Goal: Information Seeking & Learning: Check status

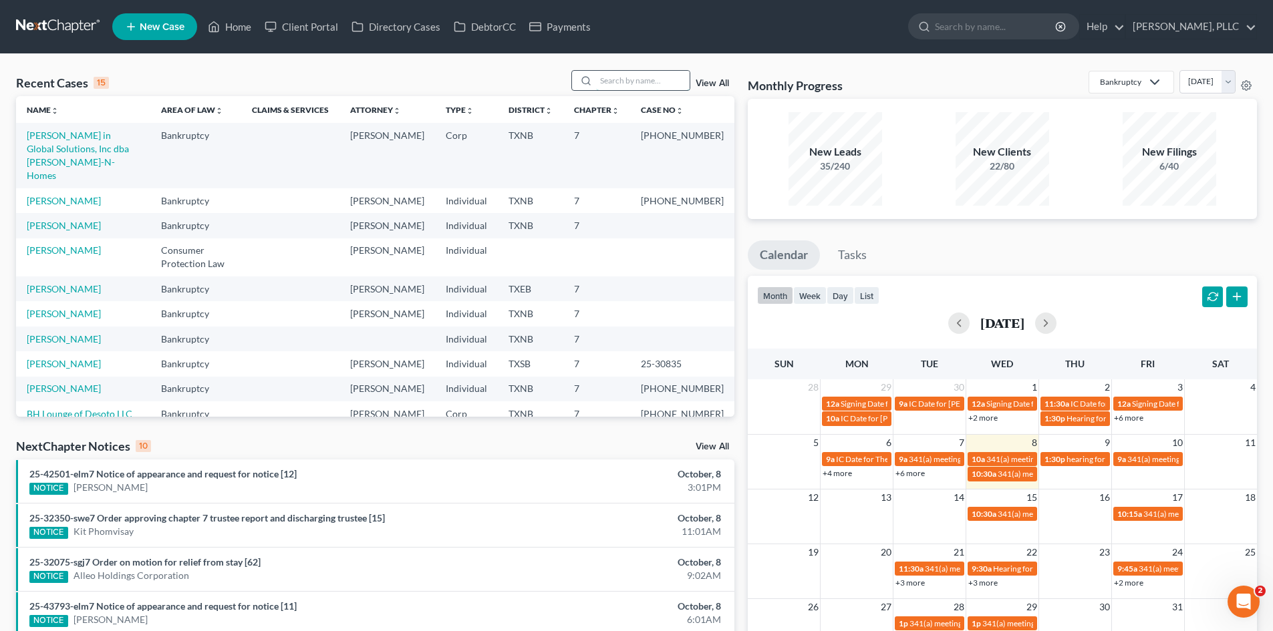
click at [636, 78] on input "search" at bounding box center [643, 80] width 94 height 19
click at [618, 86] on input "search" at bounding box center [643, 80] width 94 height 19
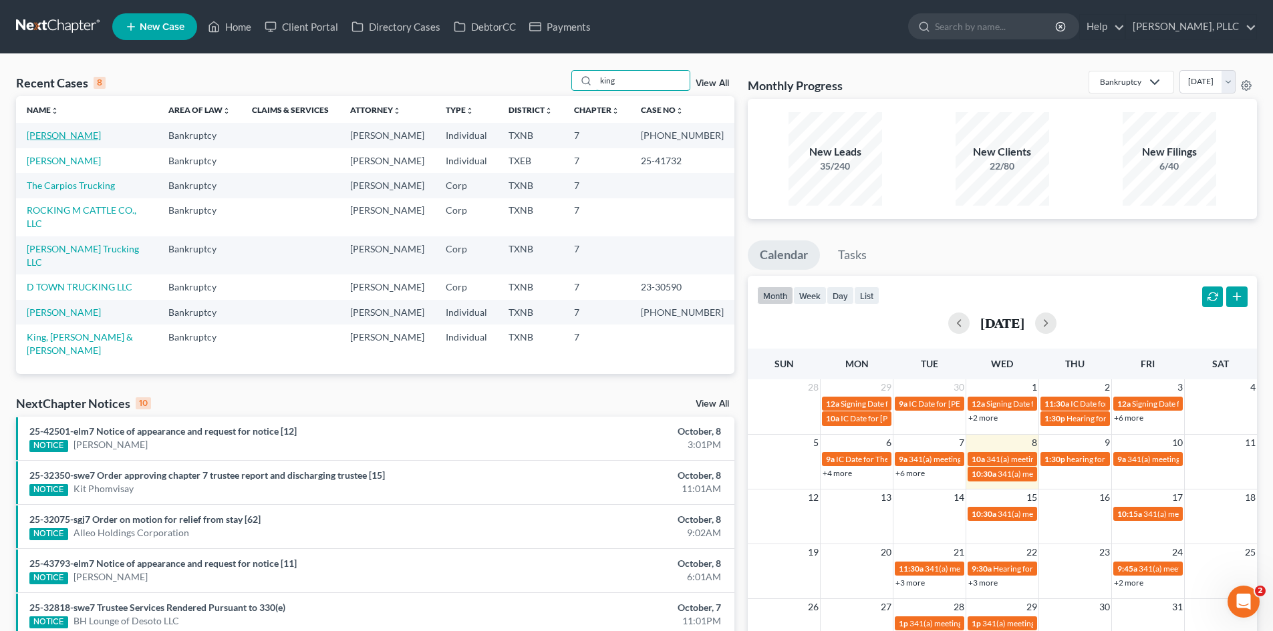
type input "king"
click at [55, 136] on link "[PERSON_NAME]" at bounding box center [64, 135] width 74 height 11
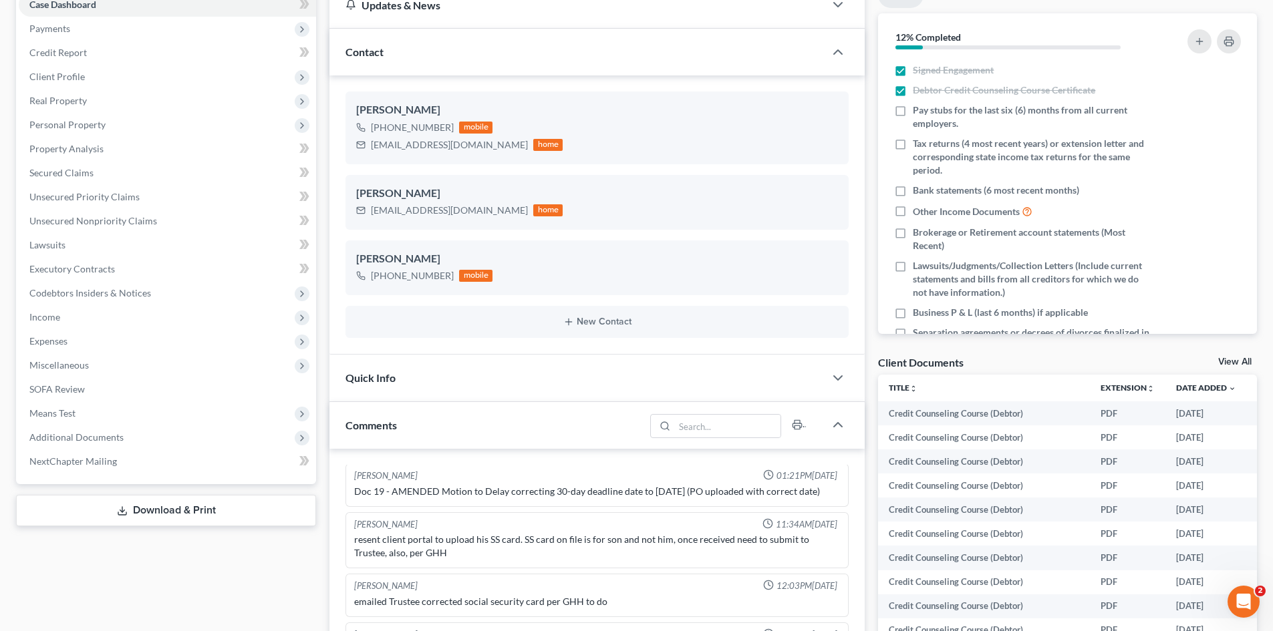
scroll to position [267, 0]
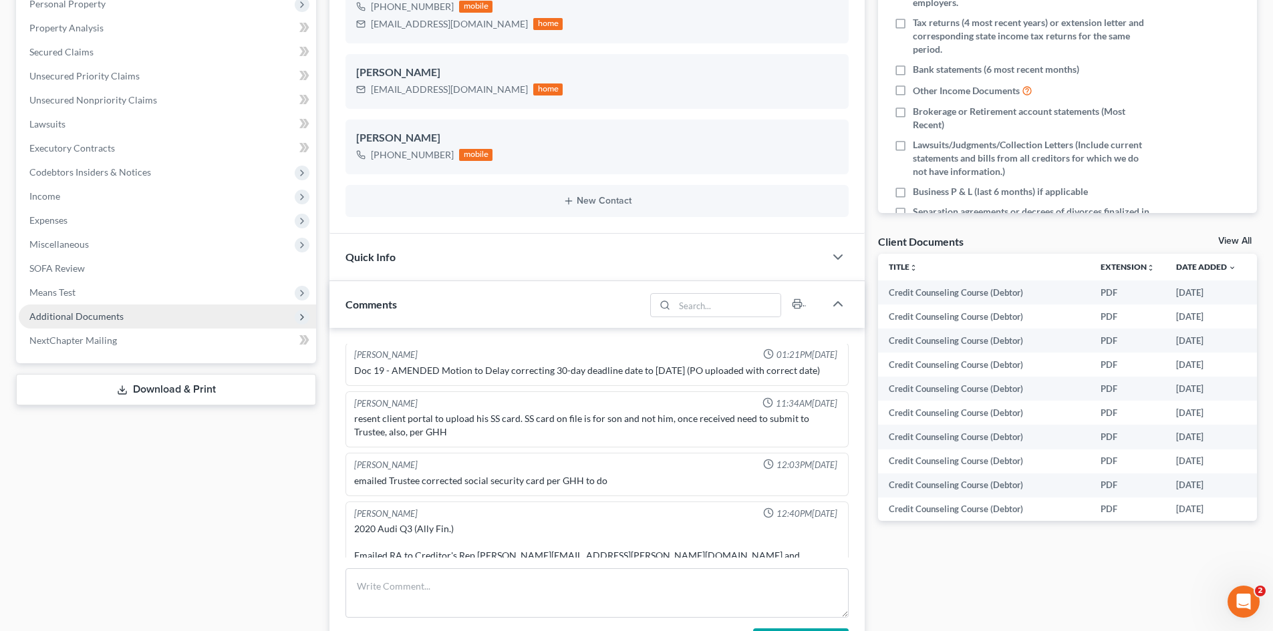
click at [65, 318] on span "Additional Documents" at bounding box center [76, 316] width 94 height 11
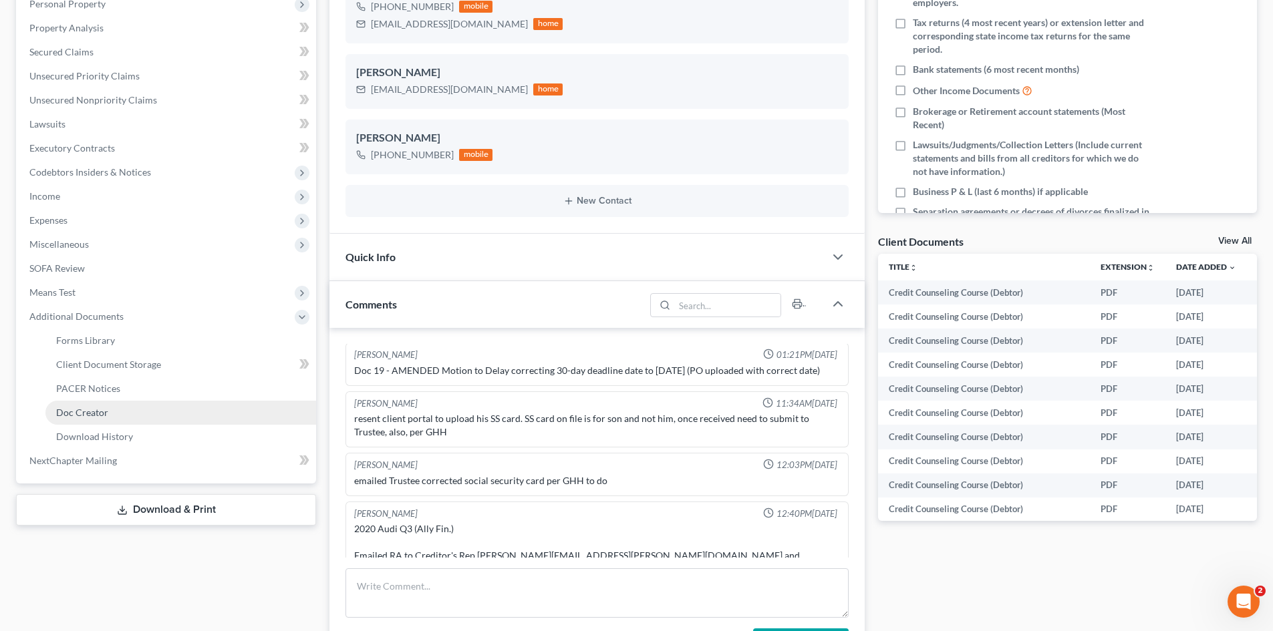
click at [117, 401] on link "Doc Creator" at bounding box center [180, 413] width 271 height 24
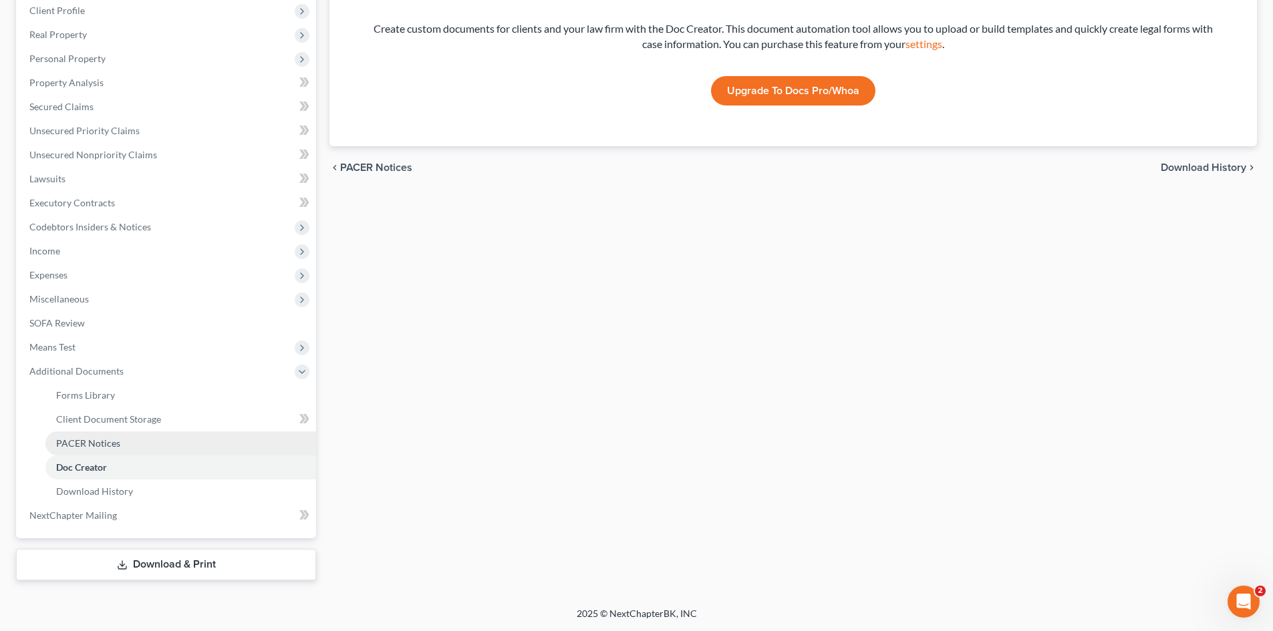
click at [102, 441] on span "PACER Notices" at bounding box center [88, 443] width 64 height 11
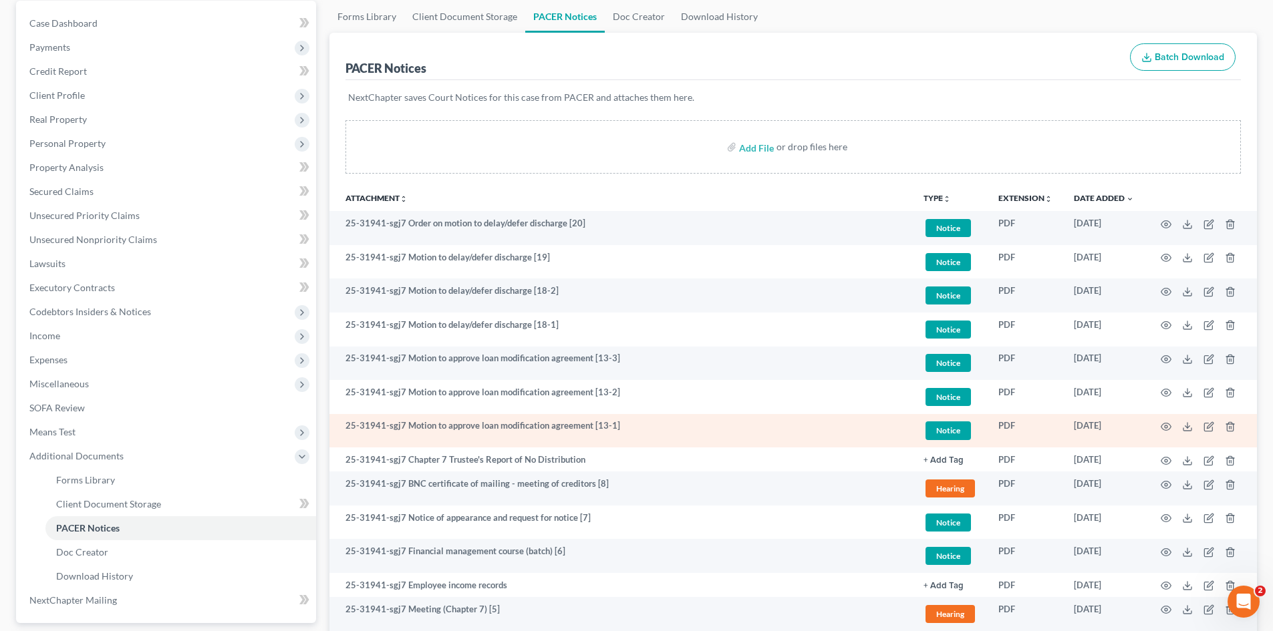
scroll to position [134, 0]
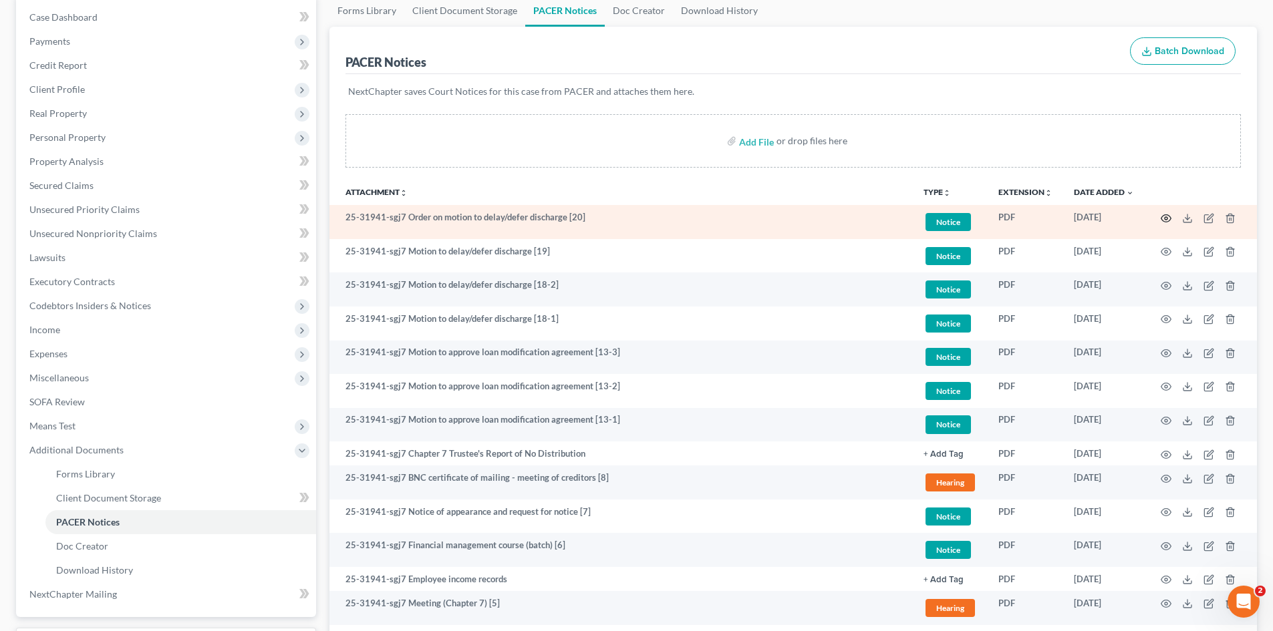
click at [1167, 217] on icon "button" at bounding box center [1166, 218] width 11 height 11
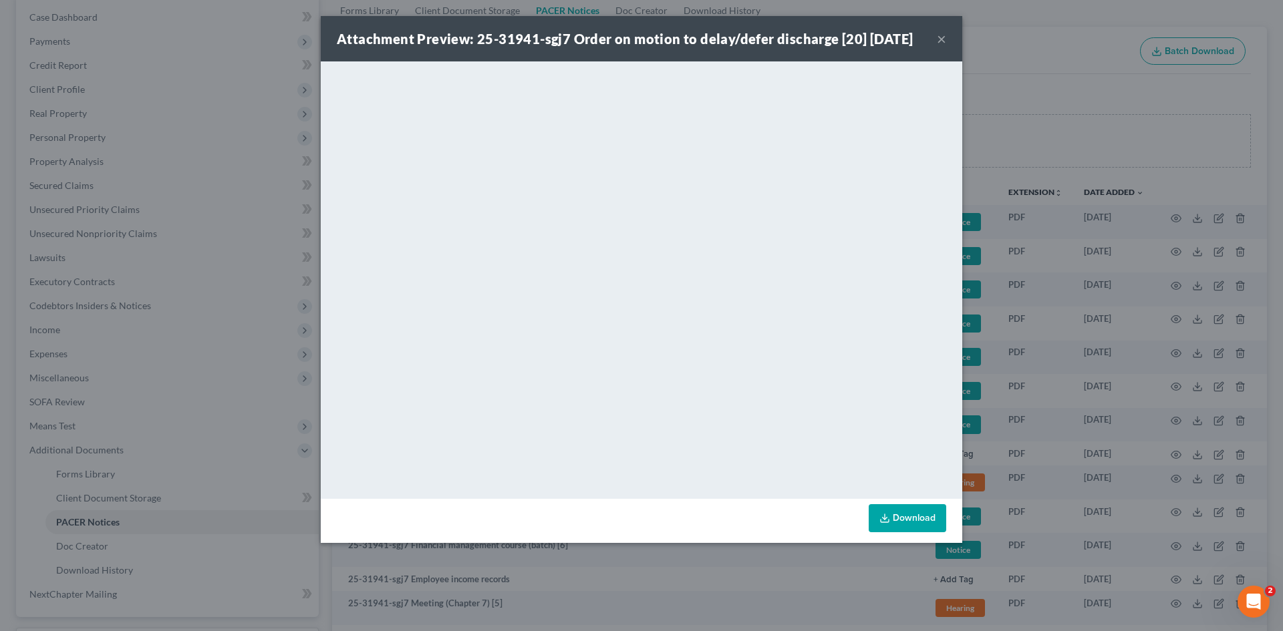
click at [947, 41] on div "Attachment Preview: 25-31941-sgj7 Order on motion to delay/defer discharge [20]…" at bounding box center [642, 38] width 642 height 45
click at [941, 42] on button "×" at bounding box center [941, 39] width 9 height 16
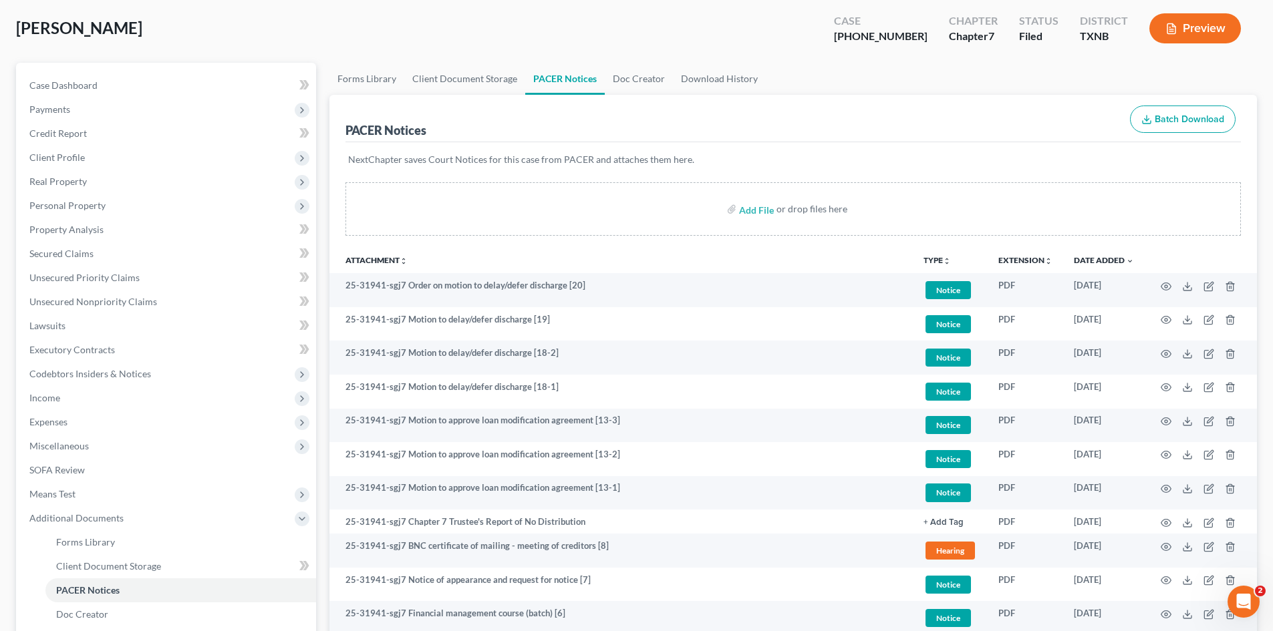
scroll to position [0, 0]
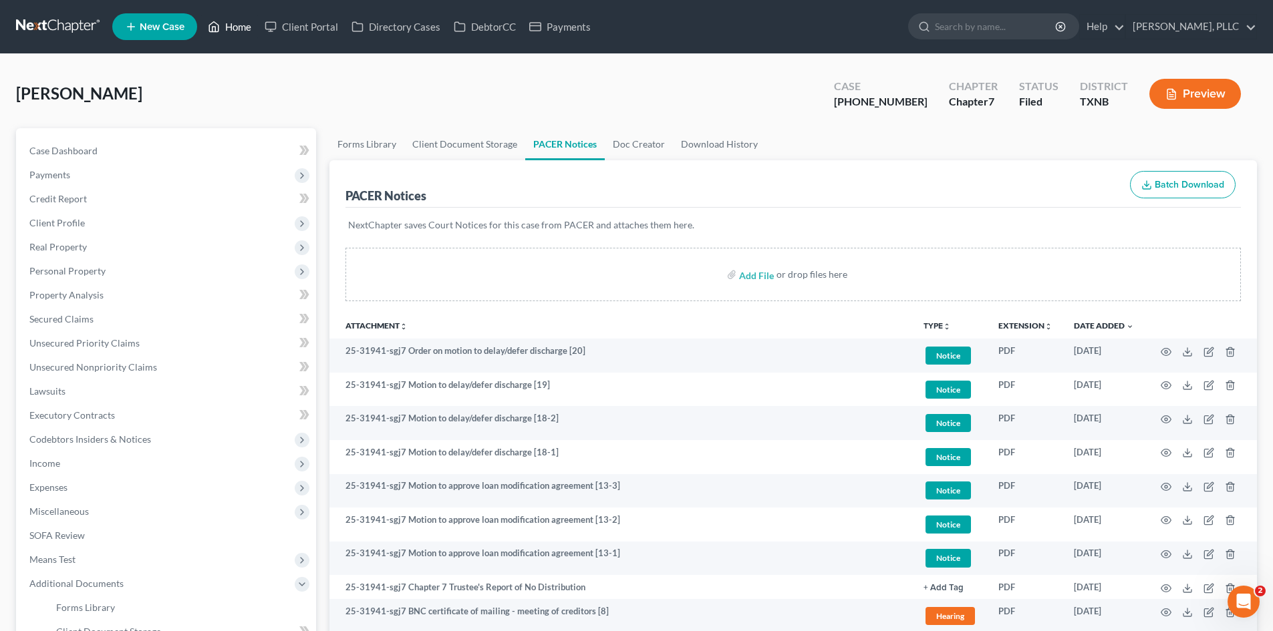
click at [236, 25] on link "Home" at bounding box center [229, 27] width 57 height 24
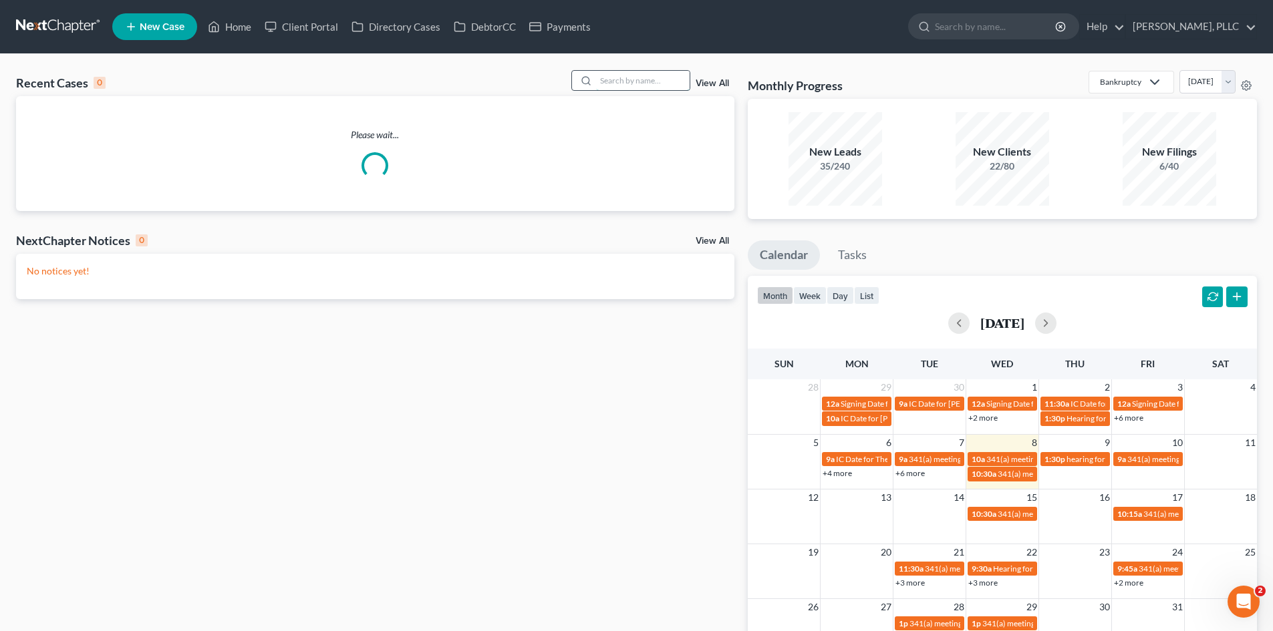
click at [654, 80] on input "search" at bounding box center [643, 80] width 94 height 19
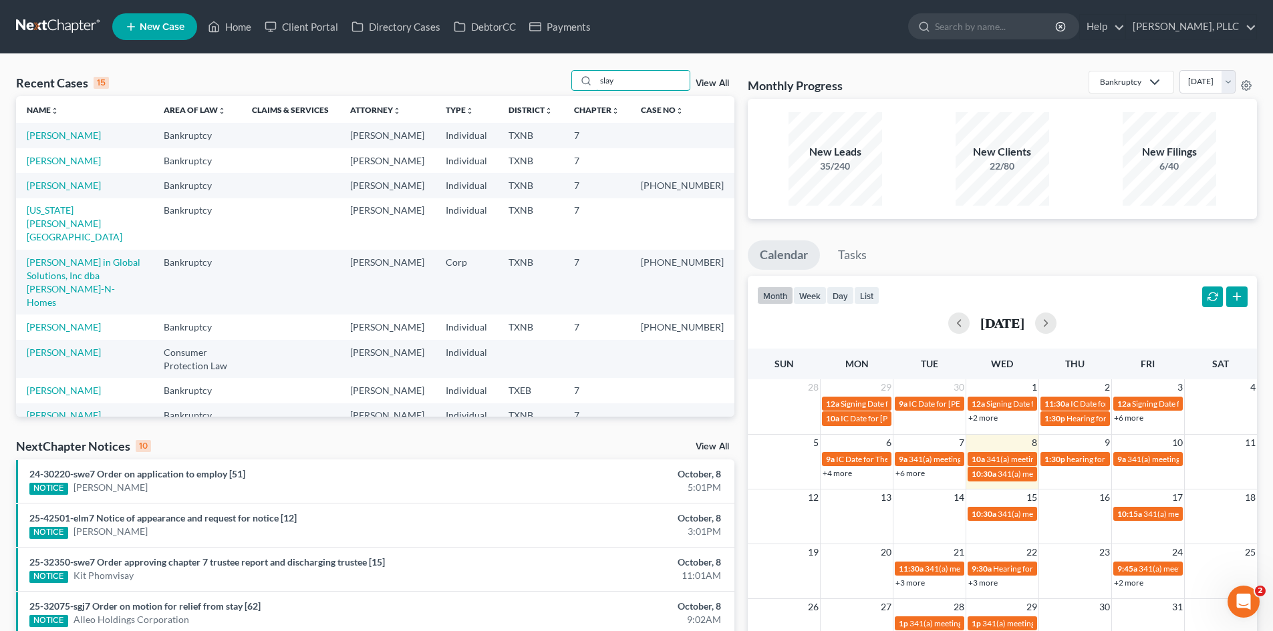
type input "slay"
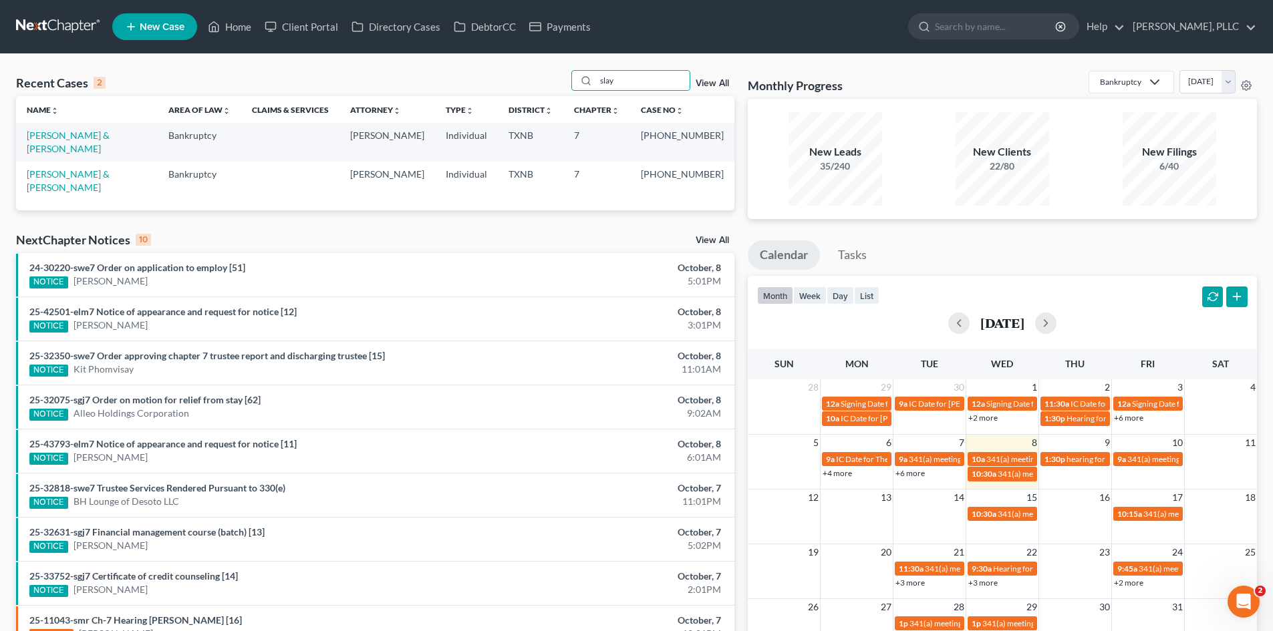
click at [90, 128] on td "[PERSON_NAME] & [PERSON_NAME]" at bounding box center [87, 142] width 142 height 38
click at [92, 134] on link "[PERSON_NAME] & [PERSON_NAME]" at bounding box center [68, 142] width 83 height 25
select select "4"
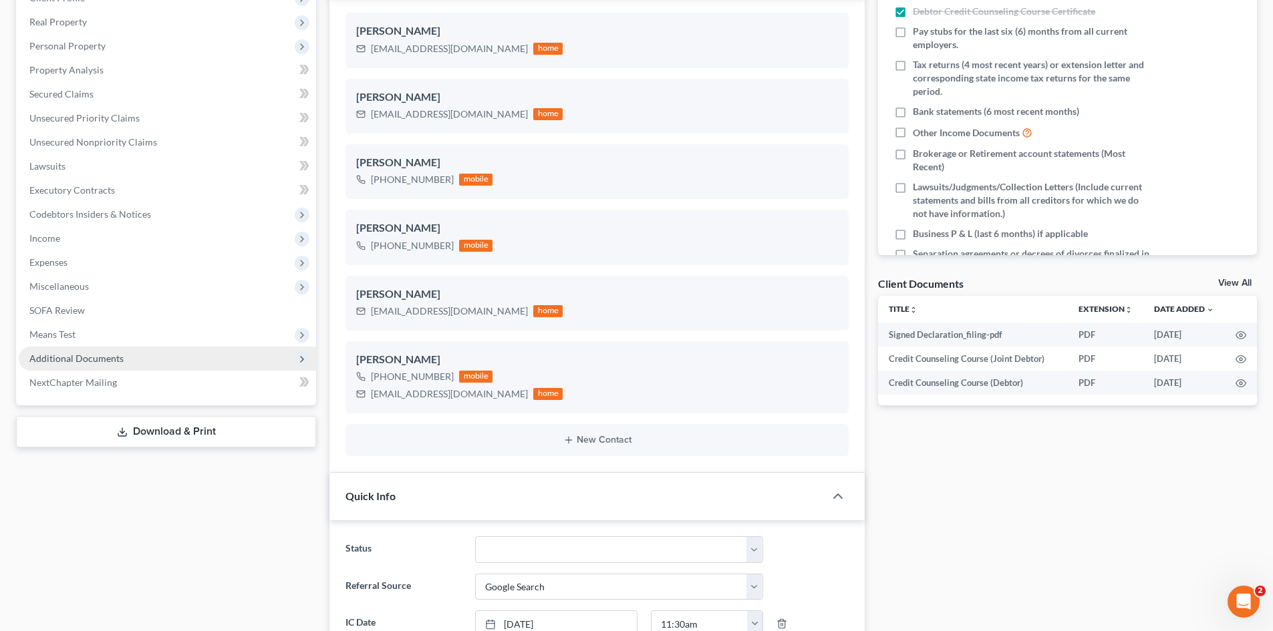
scroll to position [226, 0]
click at [108, 354] on span "Additional Documents" at bounding box center [76, 357] width 94 height 11
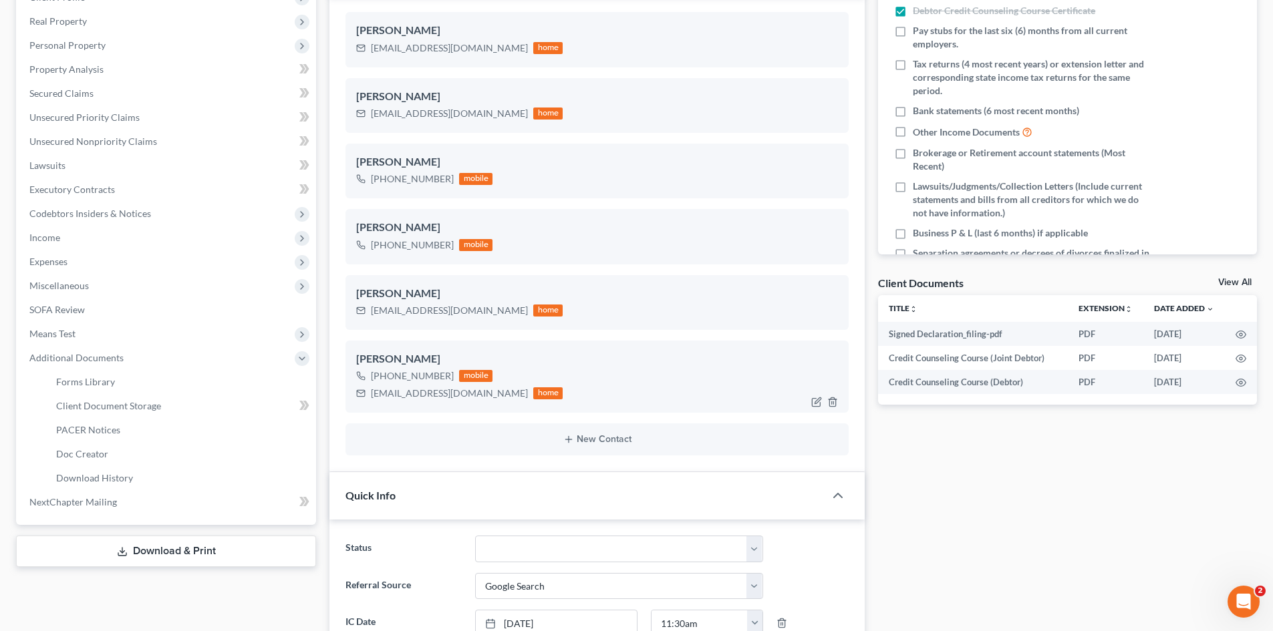
scroll to position [2667, 0]
click at [150, 422] on link "PACER Notices" at bounding box center [180, 430] width 271 height 24
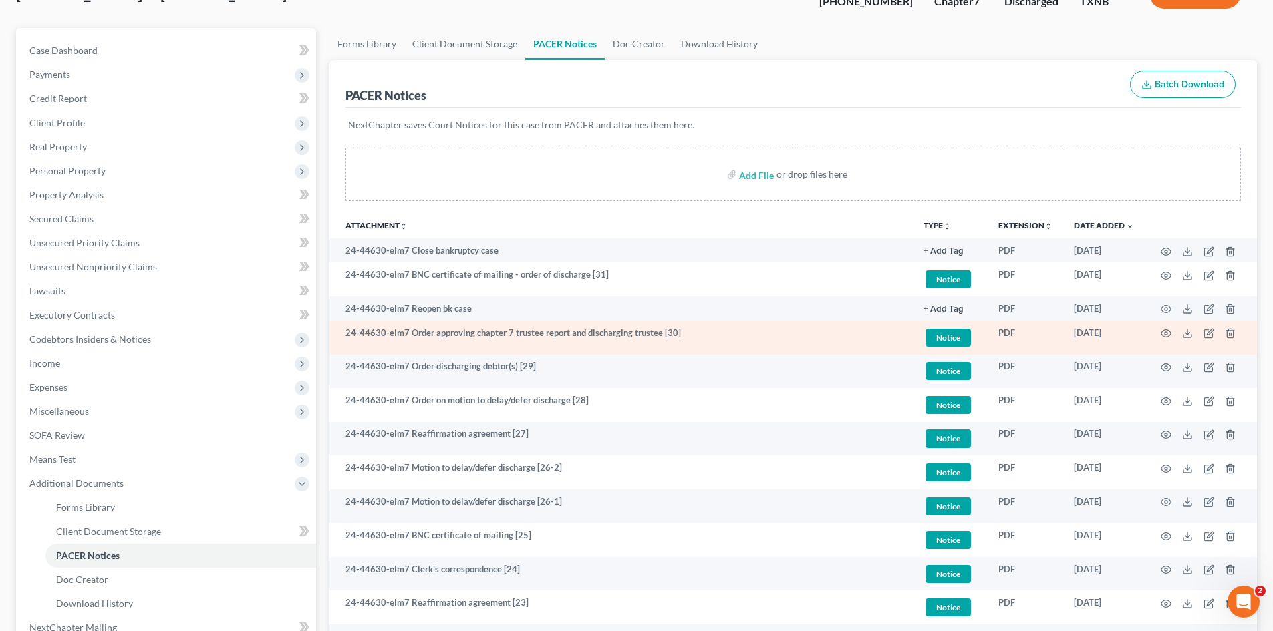
scroll to position [134, 0]
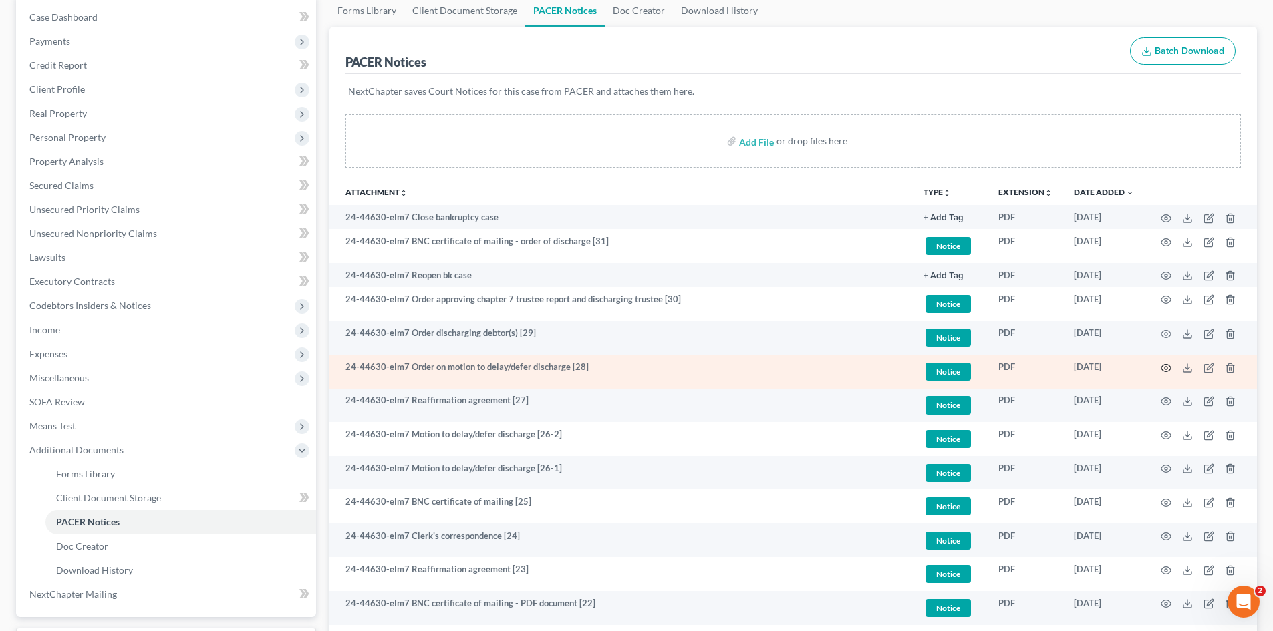
click at [1163, 366] on icon "button" at bounding box center [1166, 367] width 10 height 7
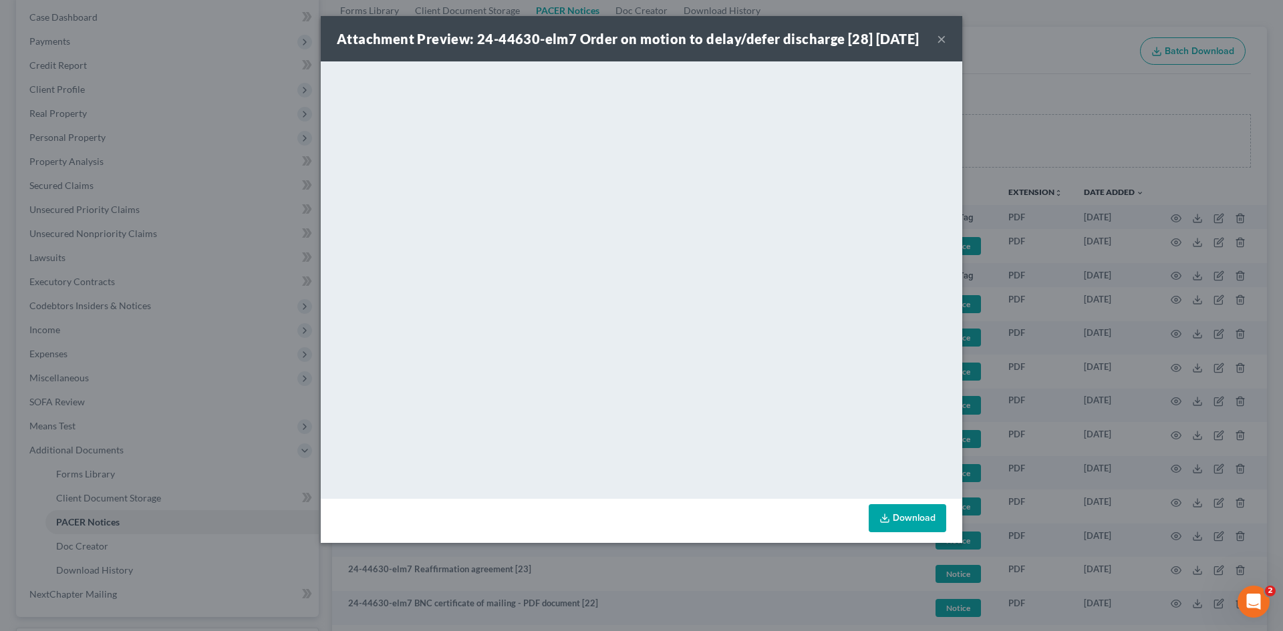
click at [946, 46] on div "Attachment Preview: 24-44630-elm7 Order on motion to delay/defer discharge [28]…" at bounding box center [642, 38] width 642 height 45
click at [940, 47] on button "×" at bounding box center [941, 39] width 9 height 16
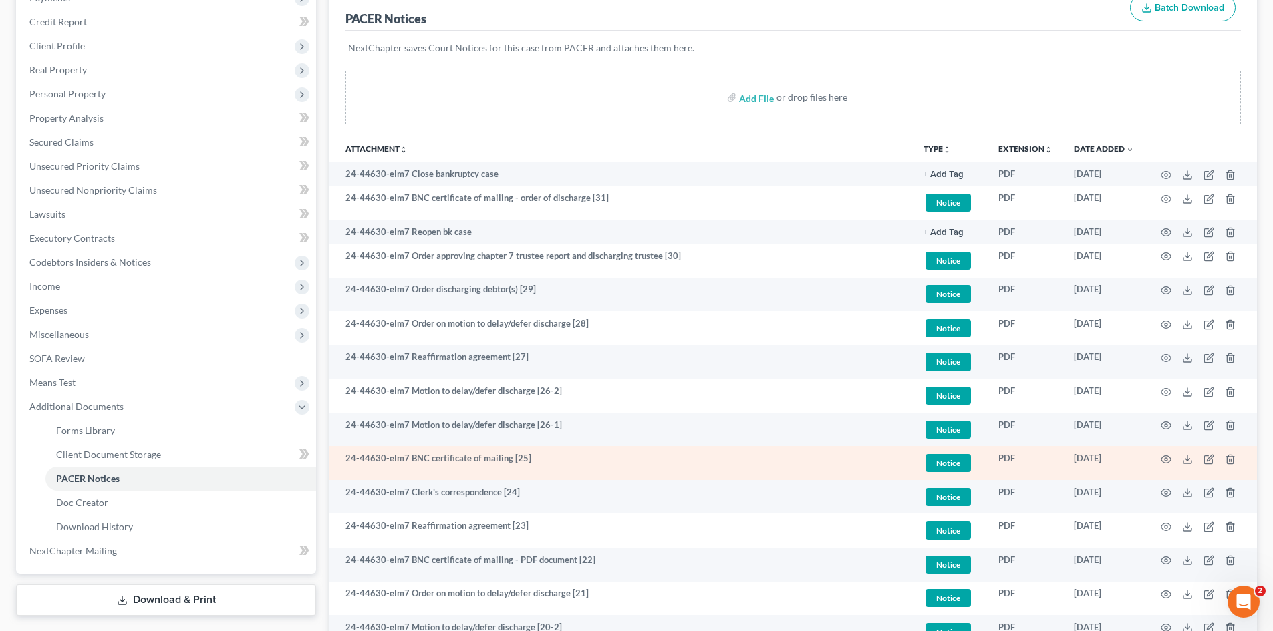
scroll to position [200, 0]
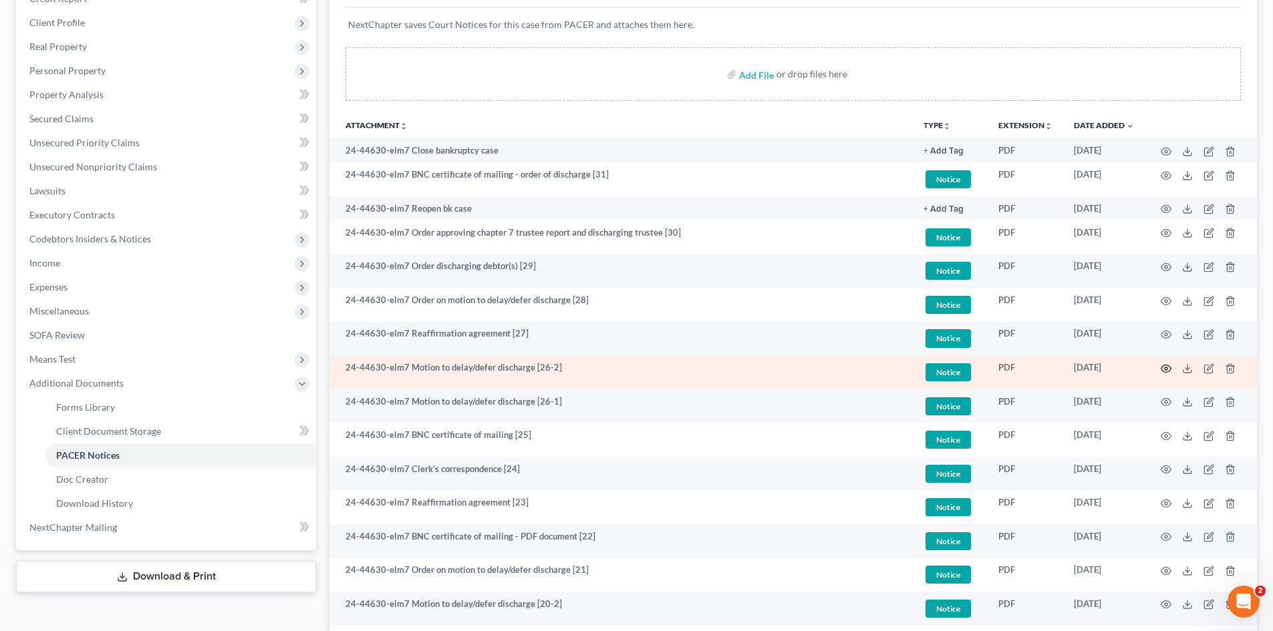
click at [1165, 372] on icon "button" at bounding box center [1166, 369] width 11 height 11
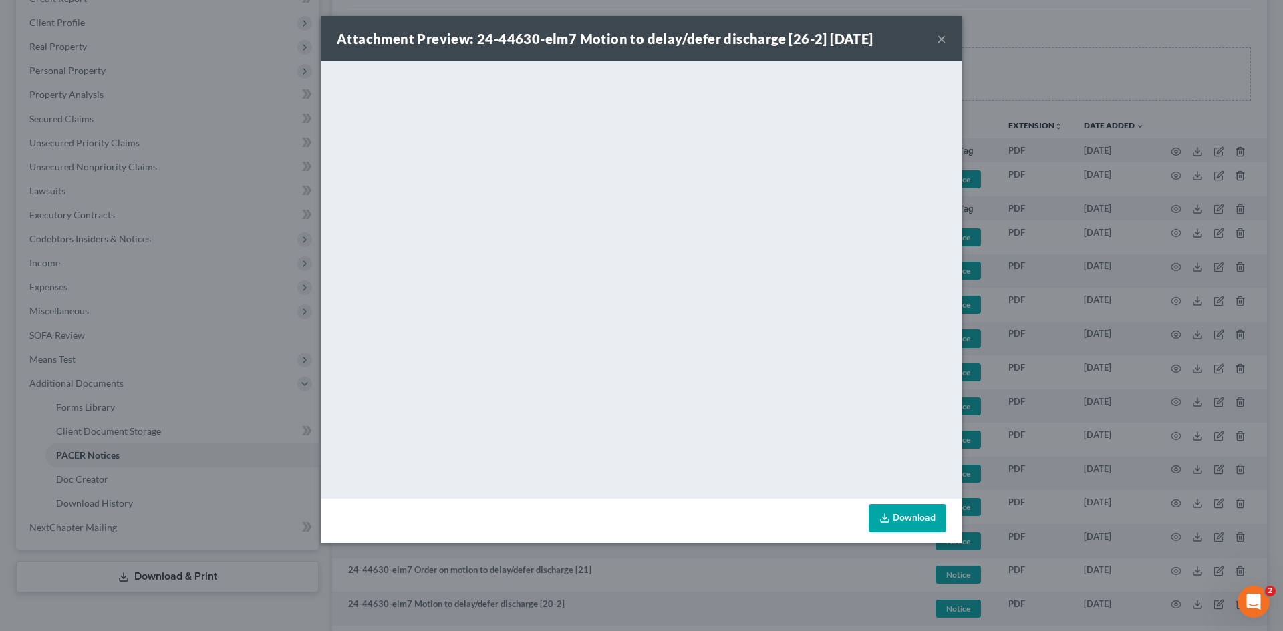
click at [942, 38] on button "×" at bounding box center [941, 39] width 9 height 16
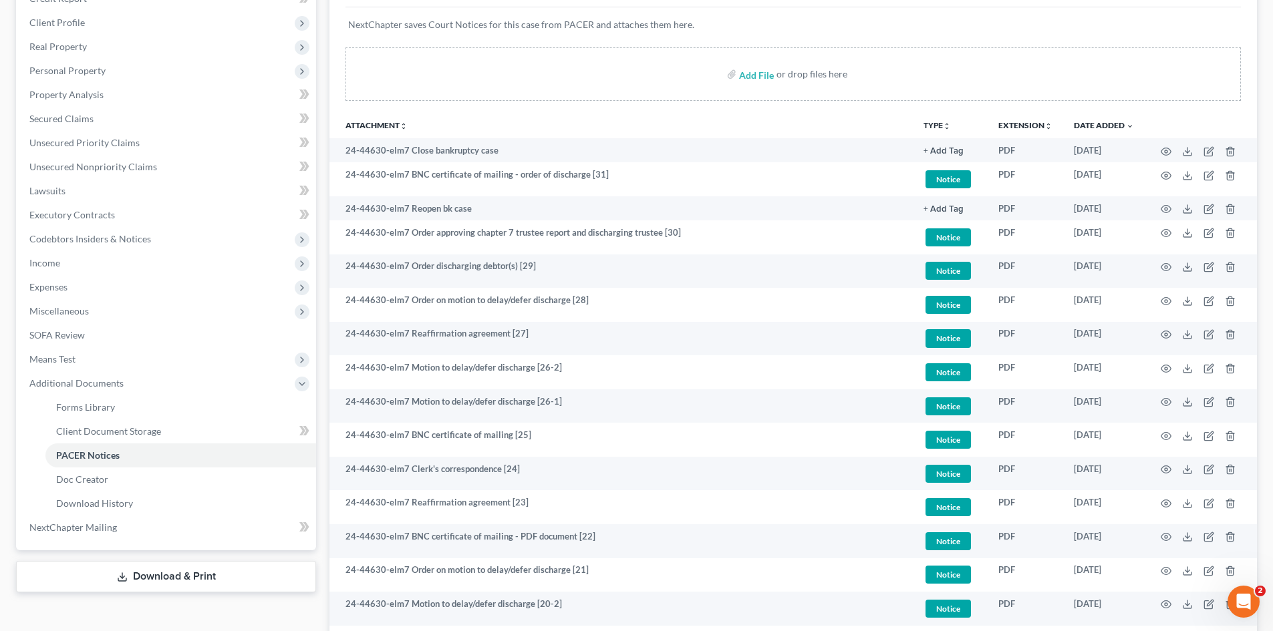
scroll to position [752, 0]
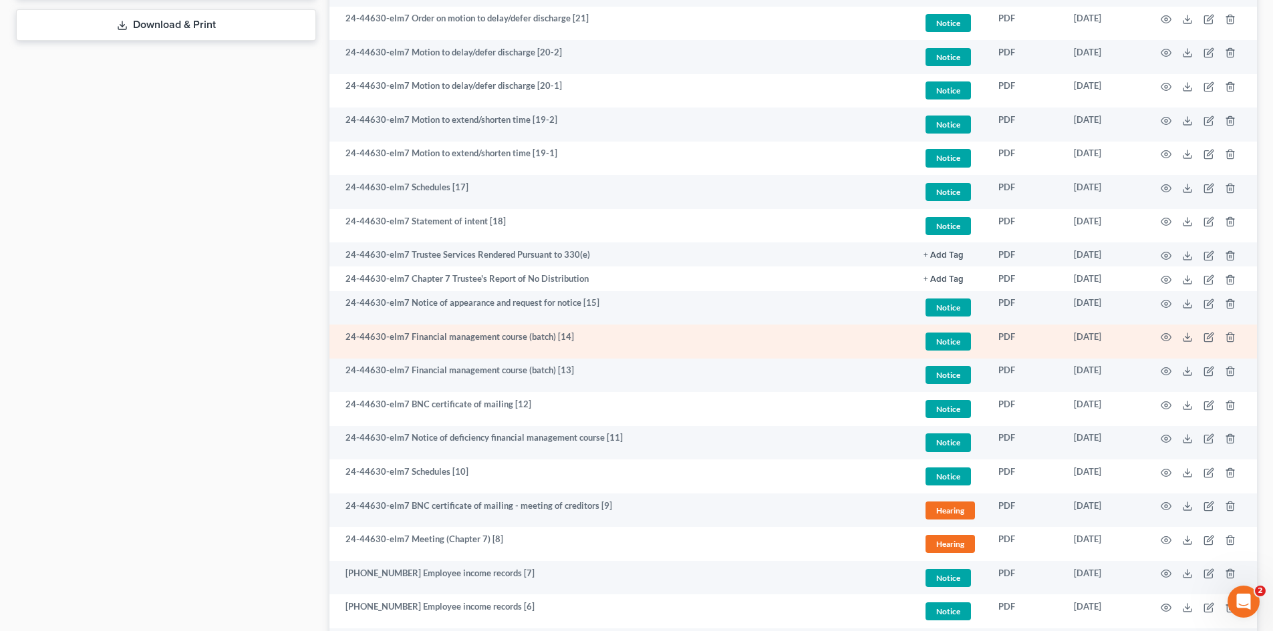
click at [533, 378] on tbody "24-44630-elm7 Close bankruptcy case + Add Tag Select an option or create one He…" at bounding box center [793, 157] width 928 height 1143
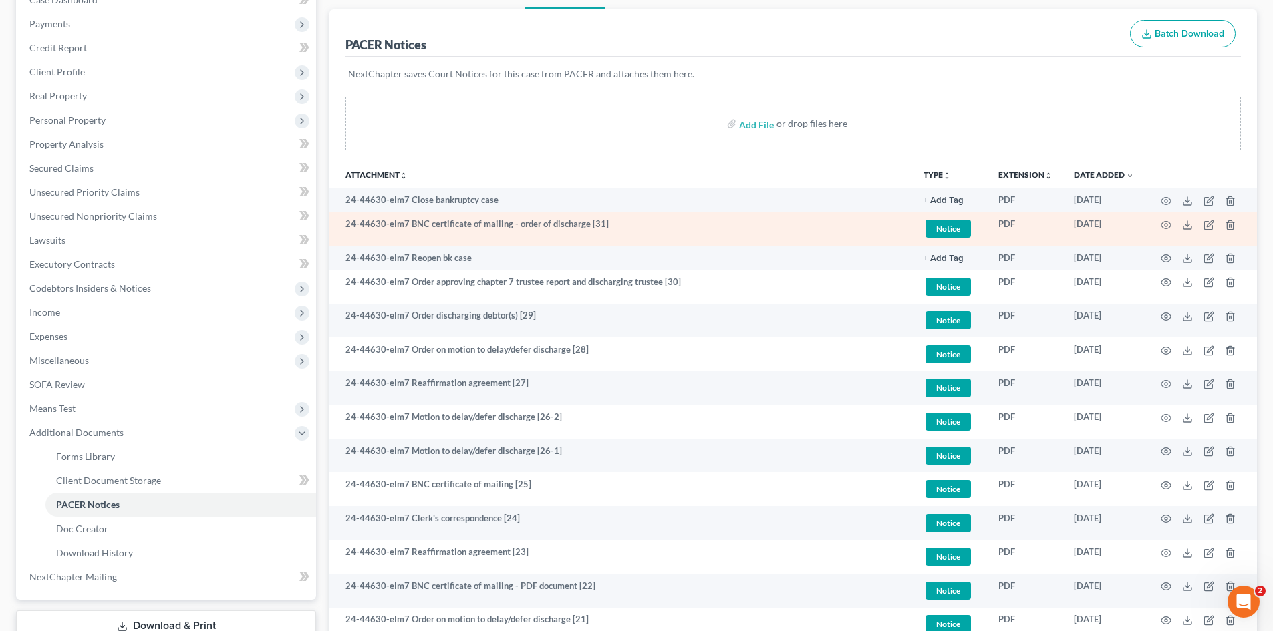
scroll to position [0, 0]
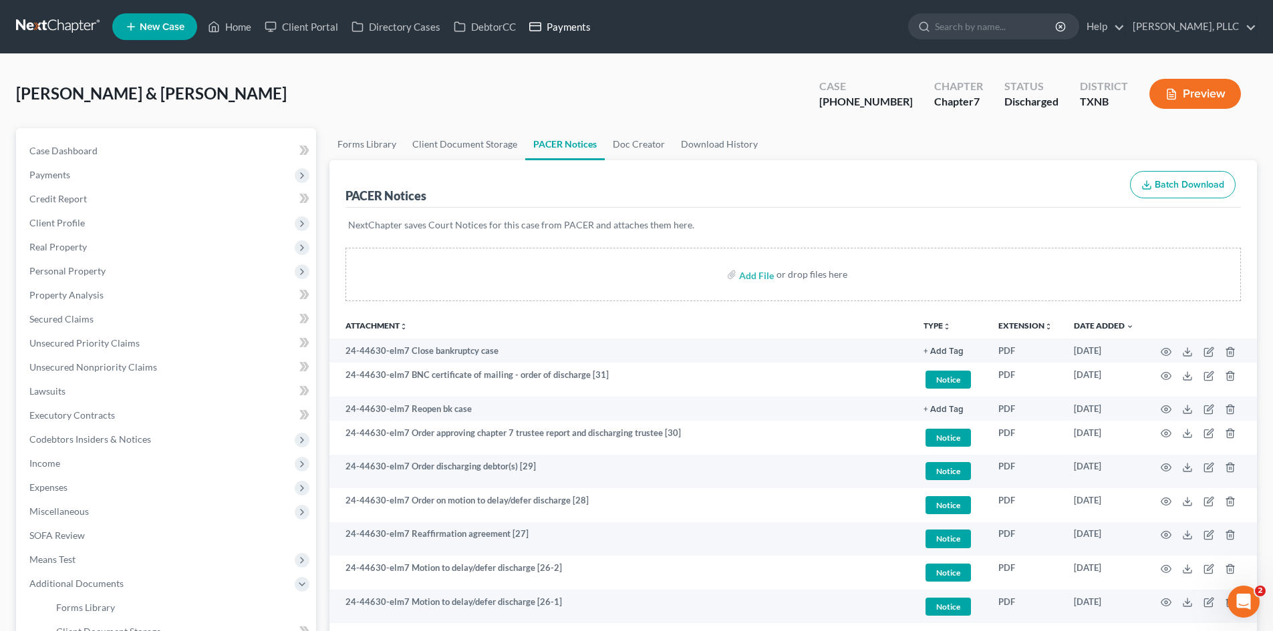
click at [565, 33] on link "Payments" at bounding box center [560, 27] width 75 height 24
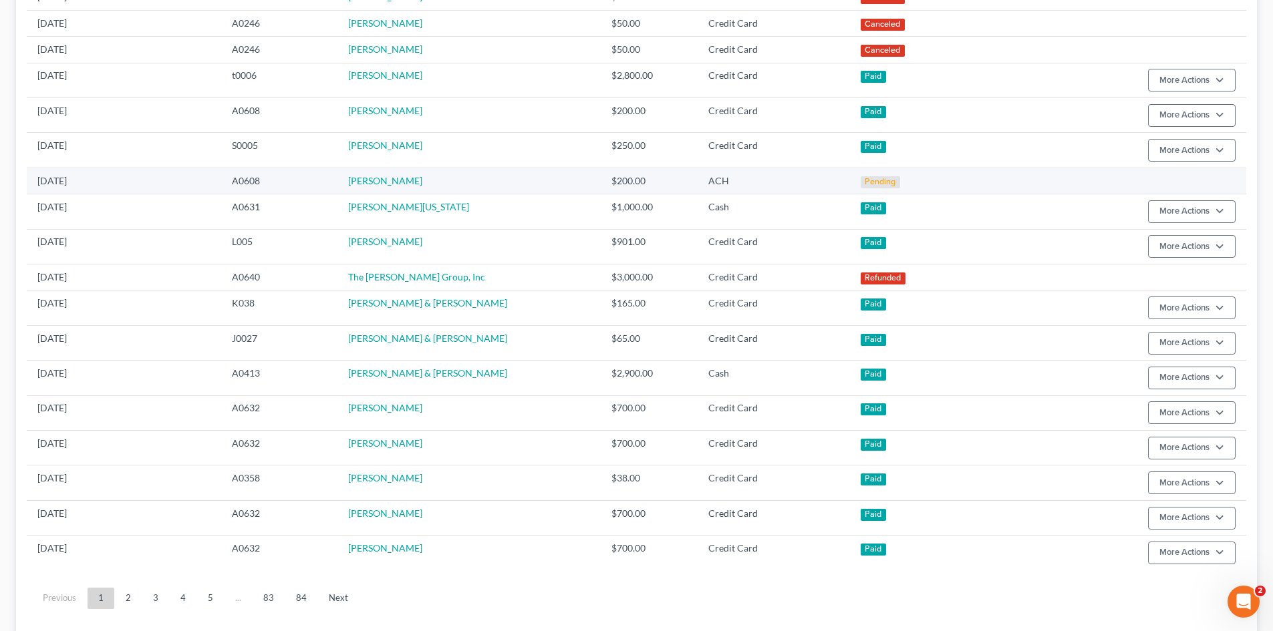
scroll to position [496, 0]
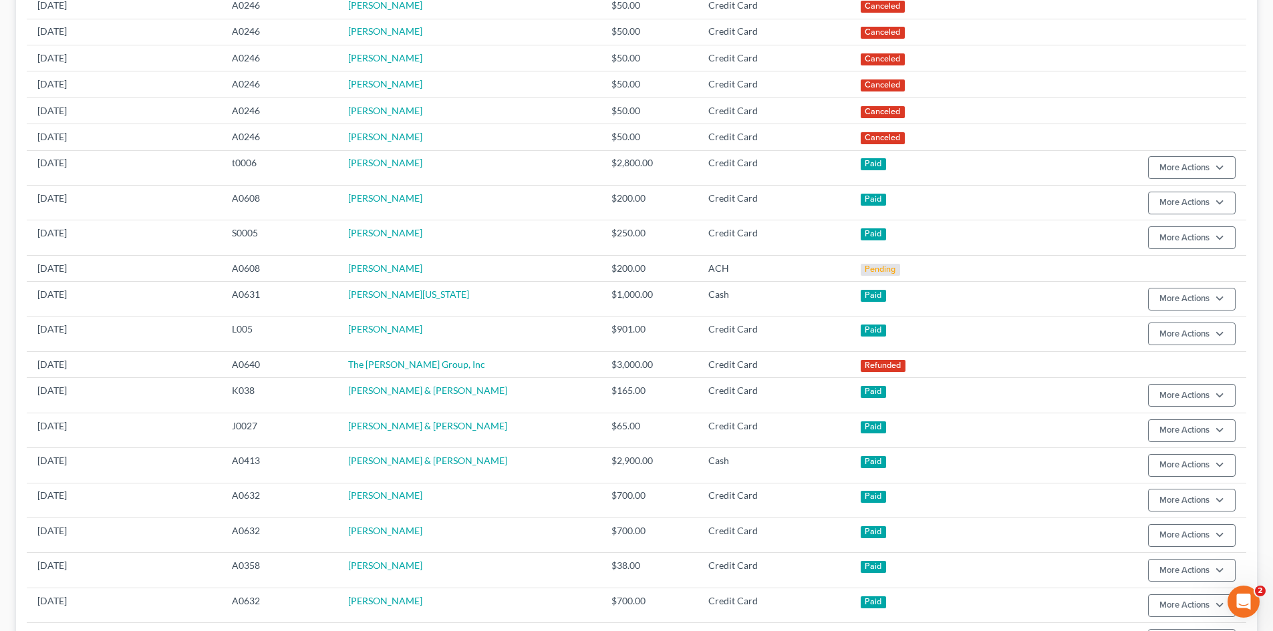
drag, startPoint x: 63, startPoint y: 206, endPoint x: -78, endPoint y: 123, distance: 163.9
click at [0, 123] on html "Home New Case Client Portal Directory Cases DebtorCC Payments [PERSON_NAME], PL…" at bounding box center [636, 134] width 1273 height 1261
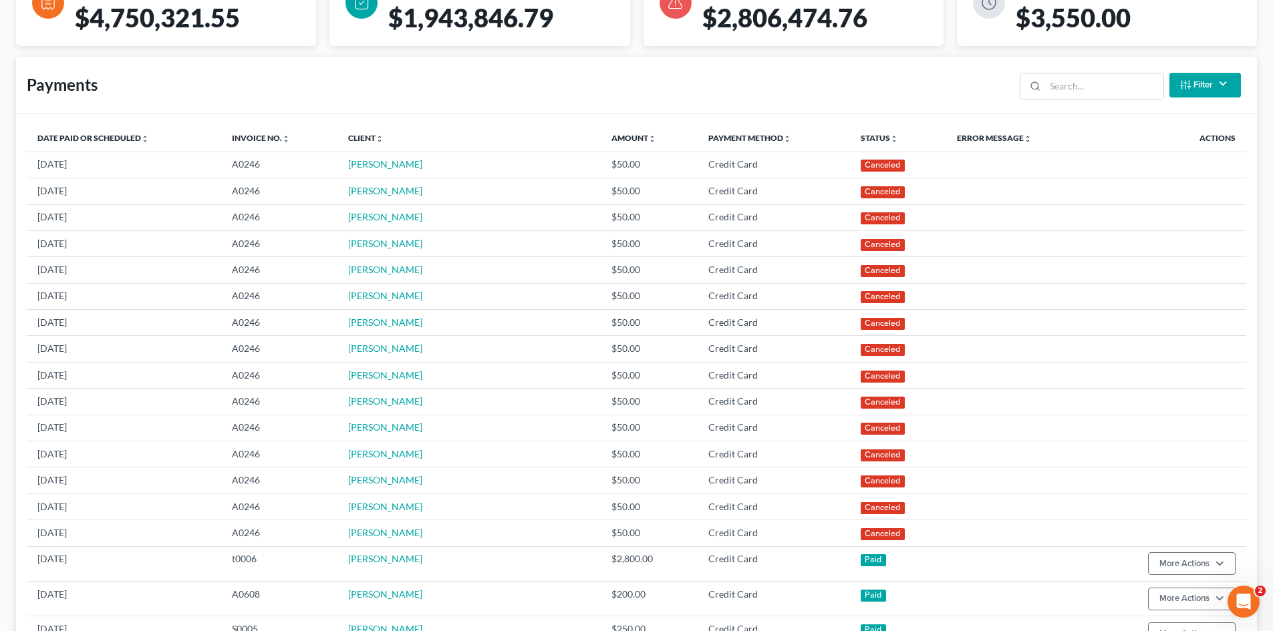
scroll to position [0, 0]
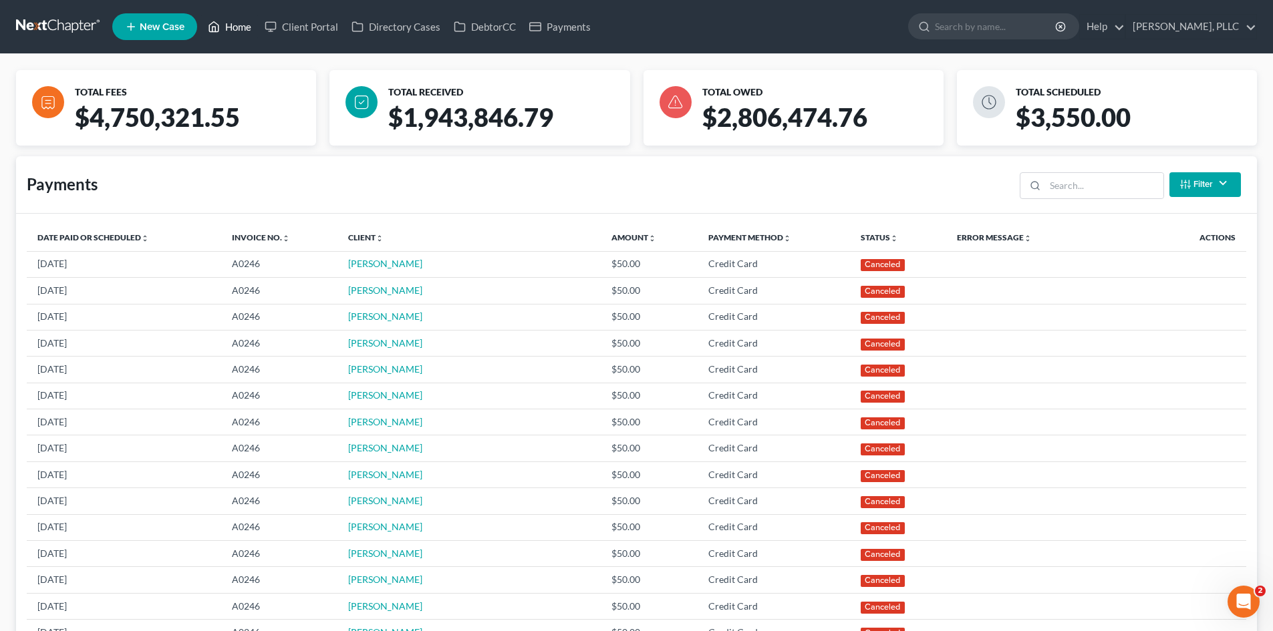
click at [237, 26] on link "Home" at bounding box center [229, 27] width 57 height 24
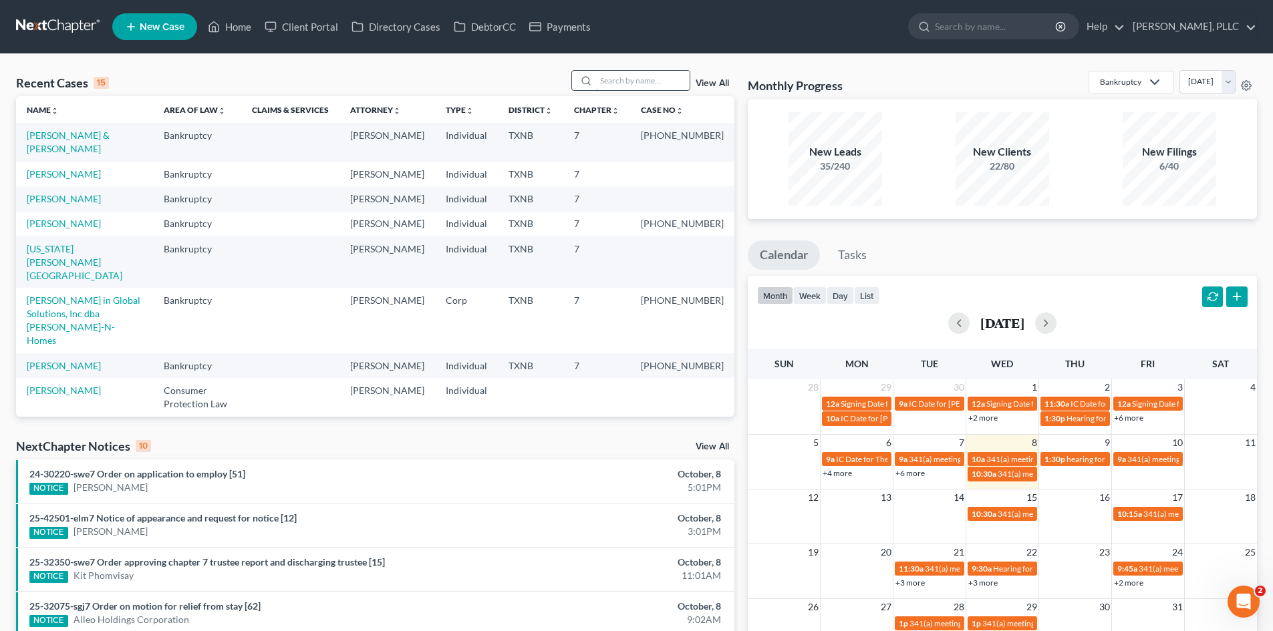
click at [637, 89] on input "search" at bounding box center [643, 80] width 94 height 19
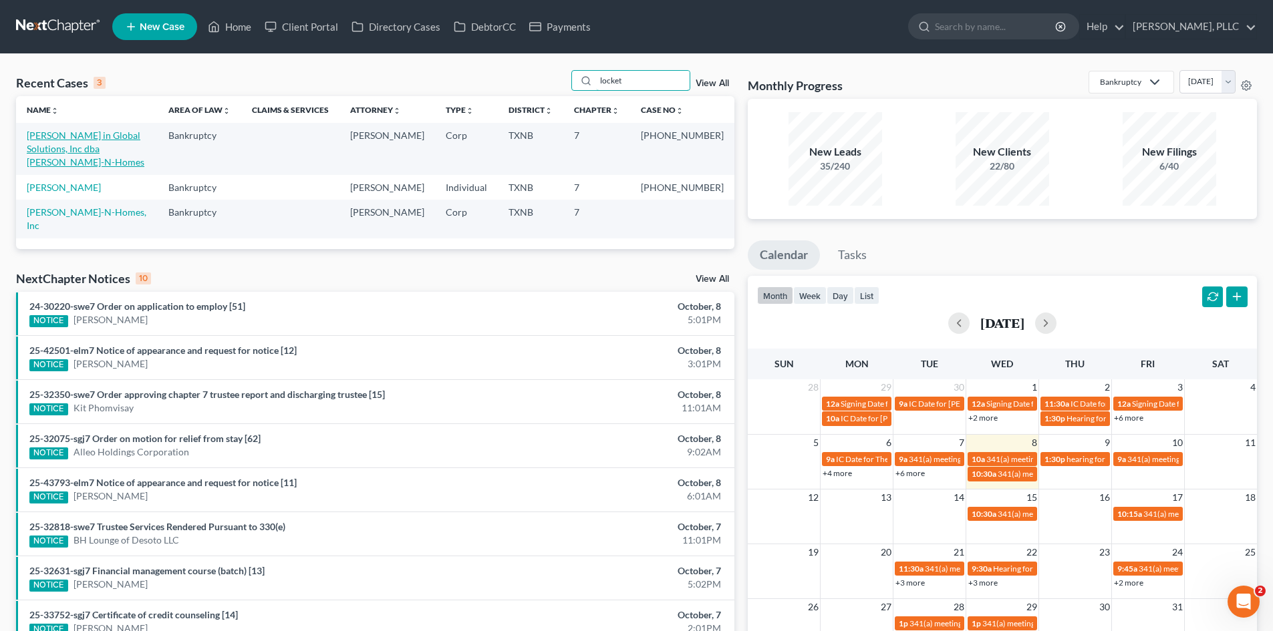
type input "locket"
click at [84, 138] on link "[PERSON_NAME] in Global Solutions, Inc dba [PERSON_NAME]-N-Homes" at bounding box center [86, 149] width 118 height 38
select select "1"
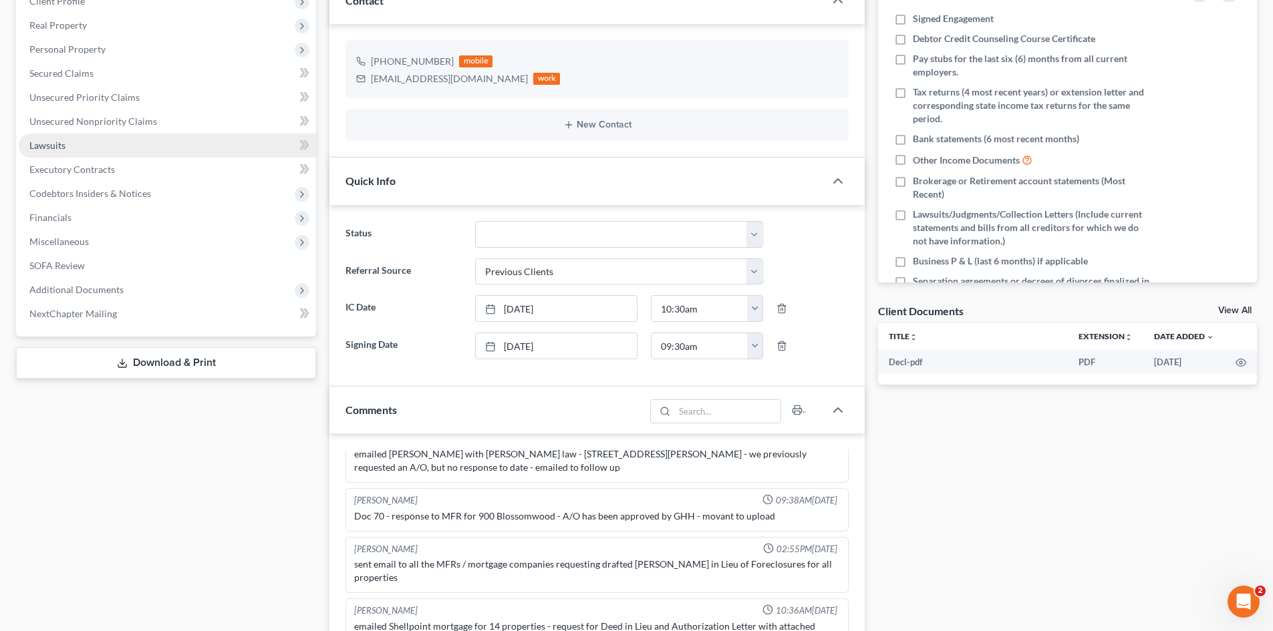
scroll to position [200, 0]
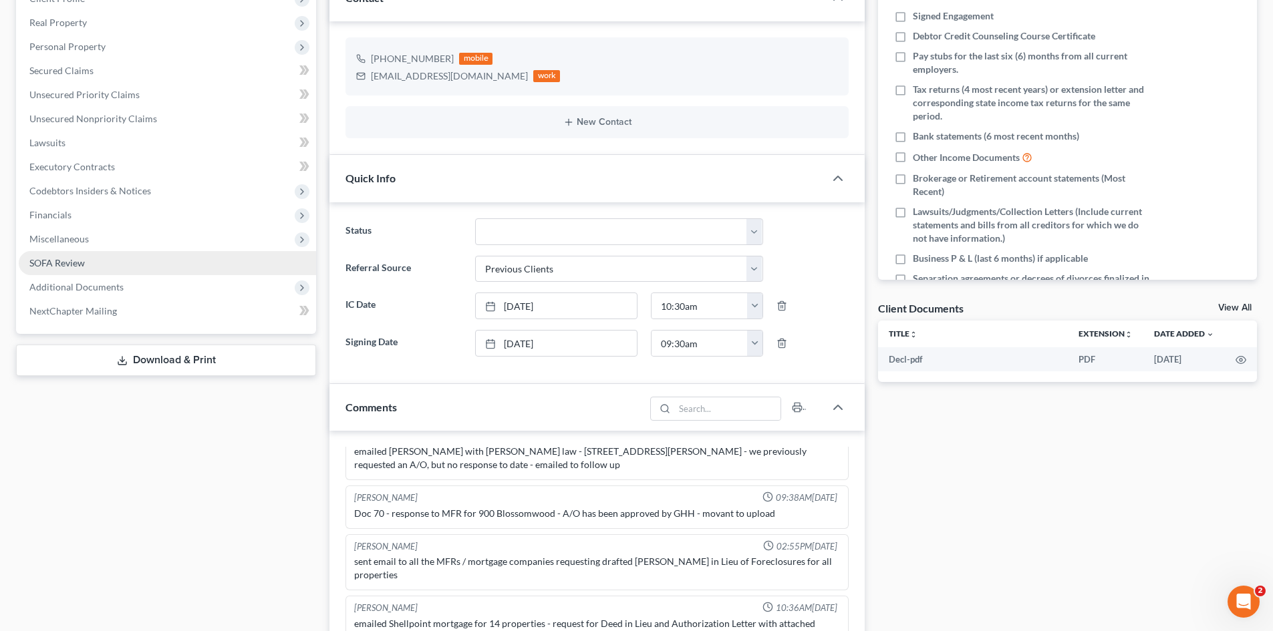
click at [94, 273] on link "SOFA Review" at bounding box center [167, 263] width 297 height 24
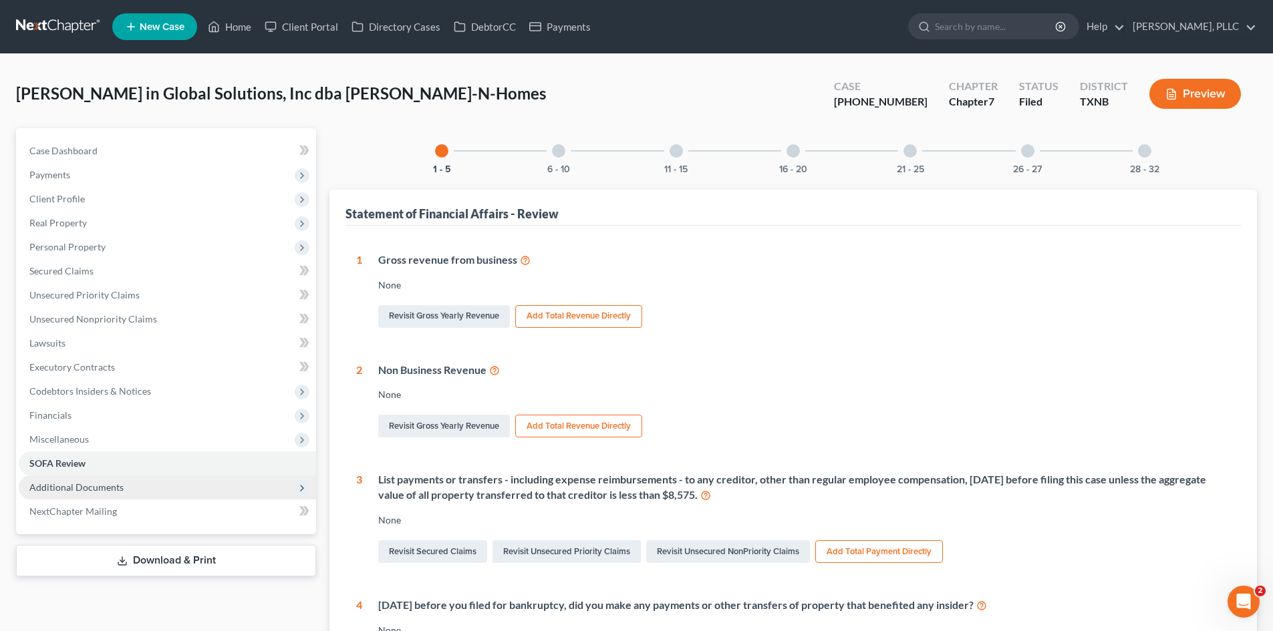
click at [49, 480] on span "Additional Documents" at bounding box center [167, 488] width 297 height 24
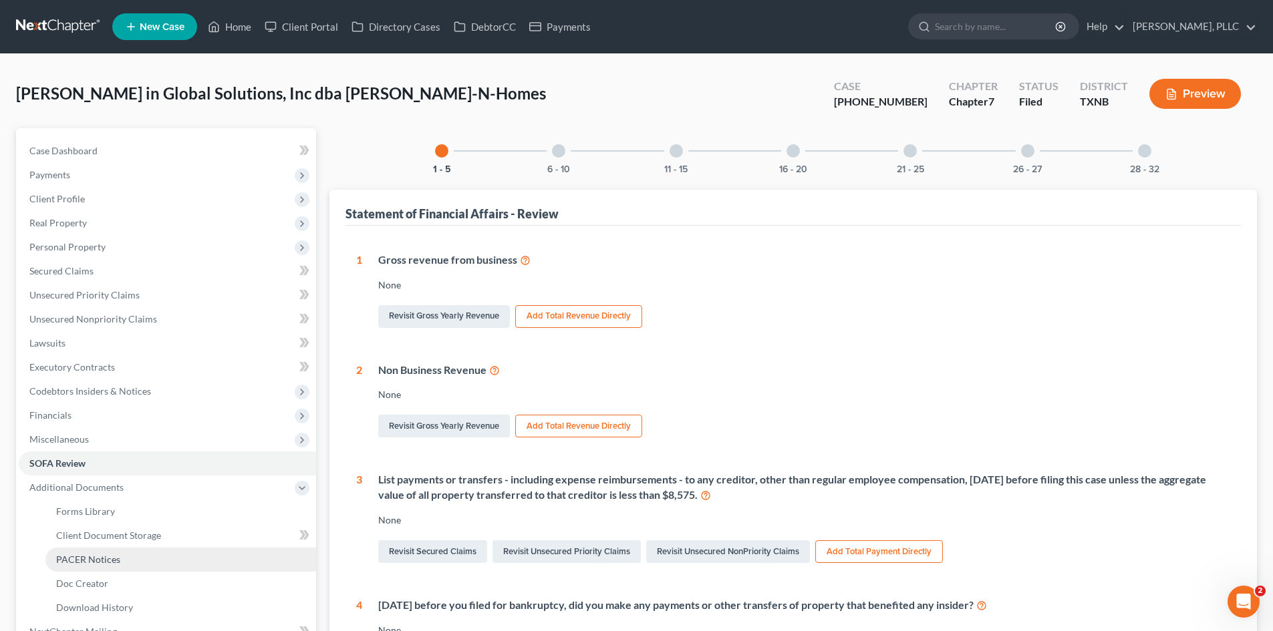
drag, startPoint x: 69, startPoint y: 557, endPoint x: 508, endPoint y: 506, distance: 441.3
click at [70, 557] on span "PACER Notices" at bounding box center [88, 559] width 64 height 11
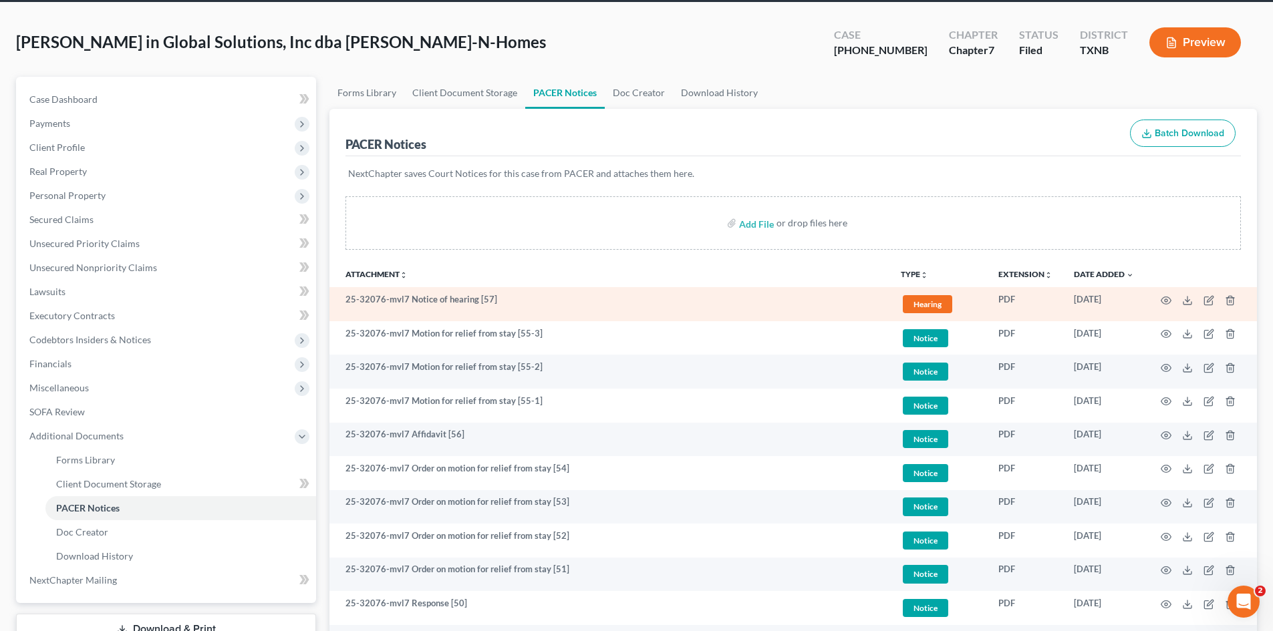
scroll to position [134, 0]
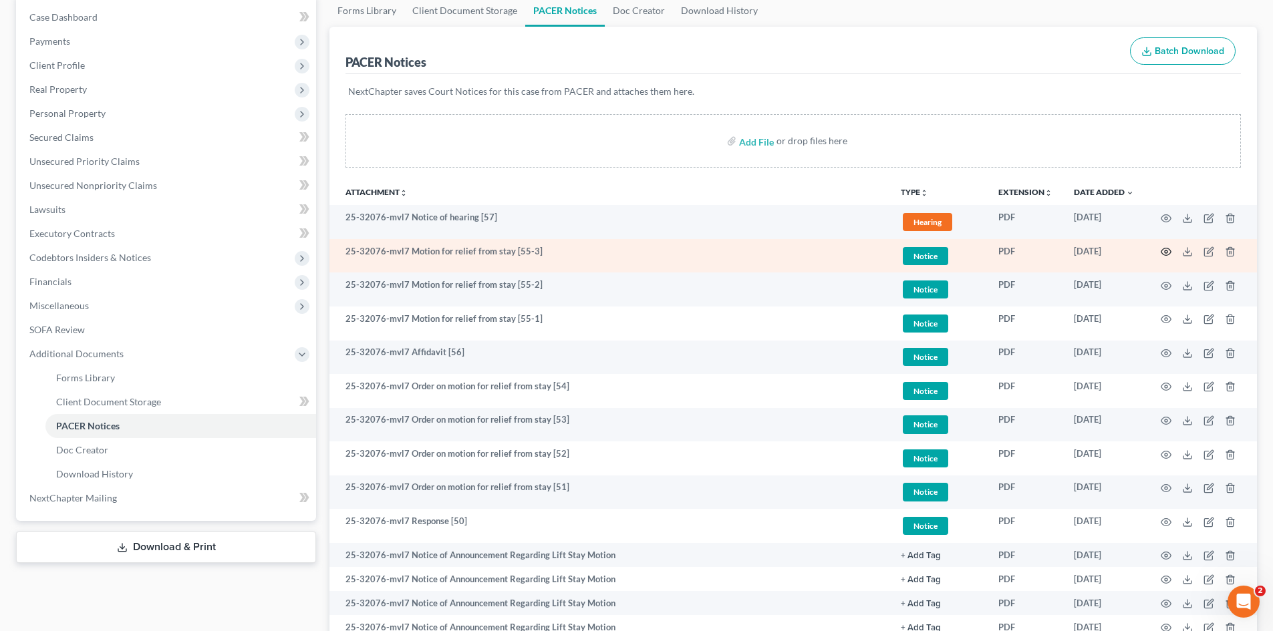
click at [1164, 253] on icon "button" at bounding box center [1166, 252] width 11 height 11
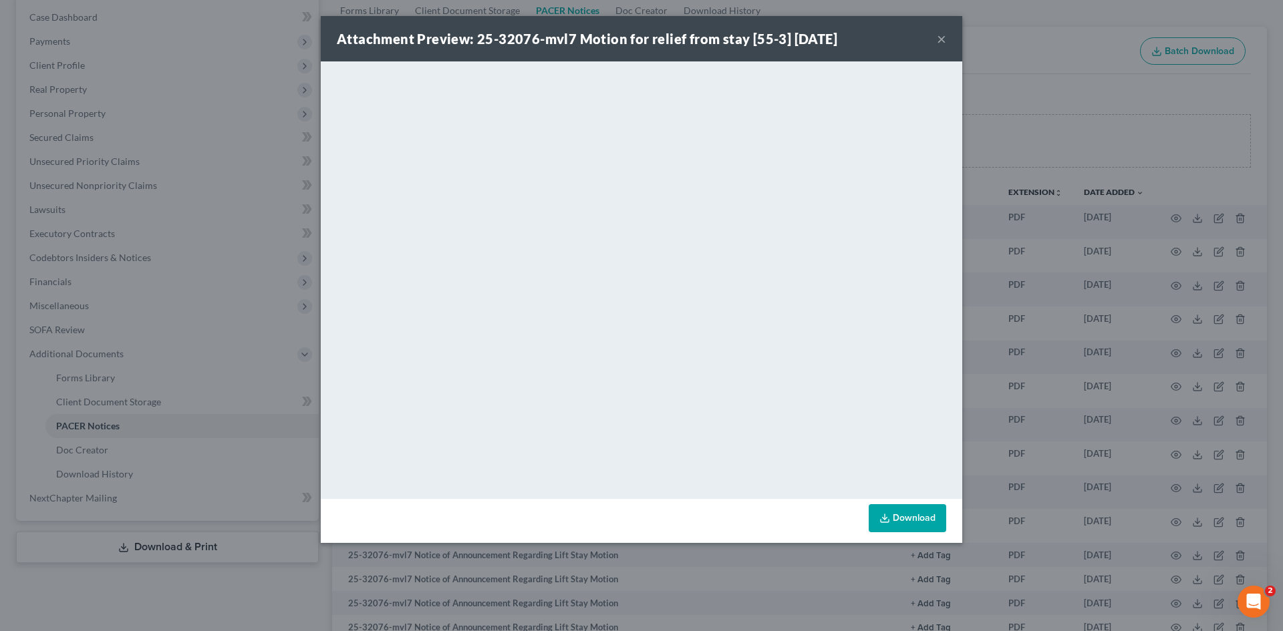
click at [938, 33] on button "×" at bounding box center [941, 39] width 9 height 16
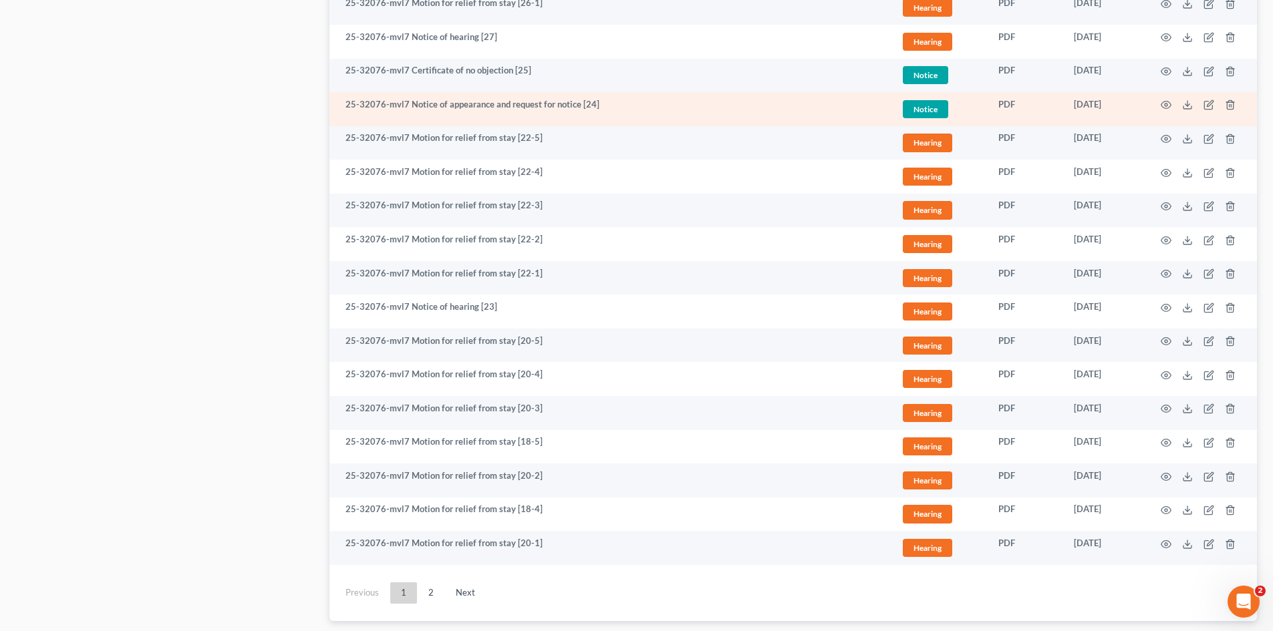
scroll to position [2205, 0]
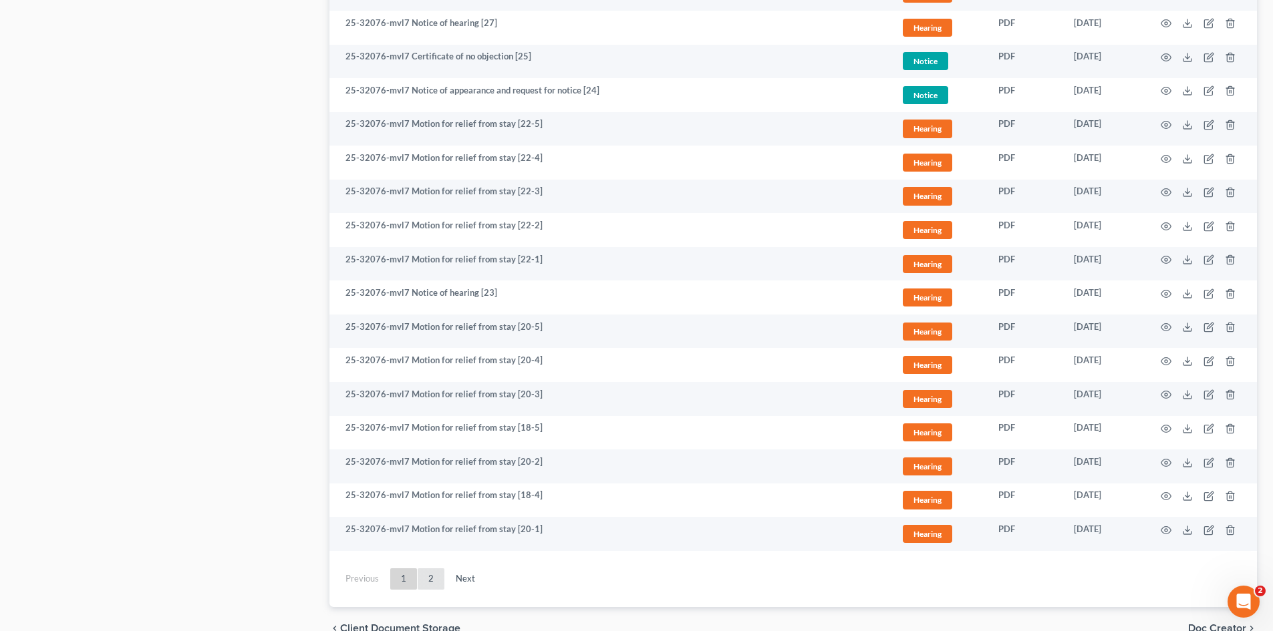
click at [433, 579] on link "2" at bounding box center [431, 579] width 27 height 21
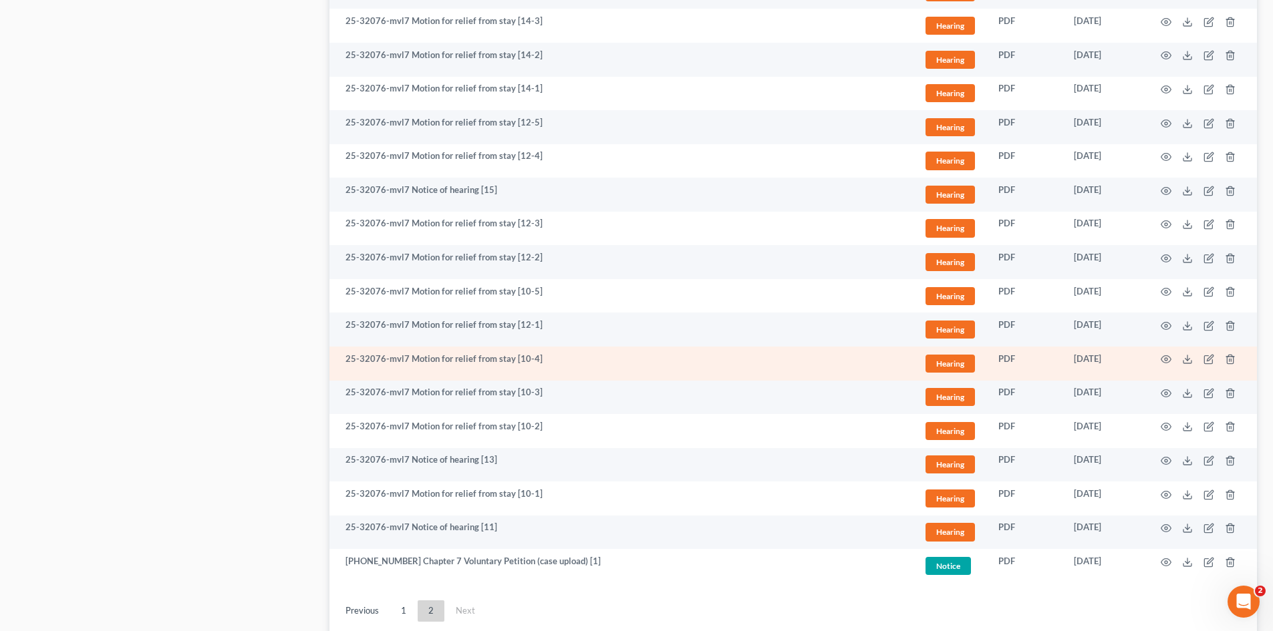
scroll to position [871, 0]
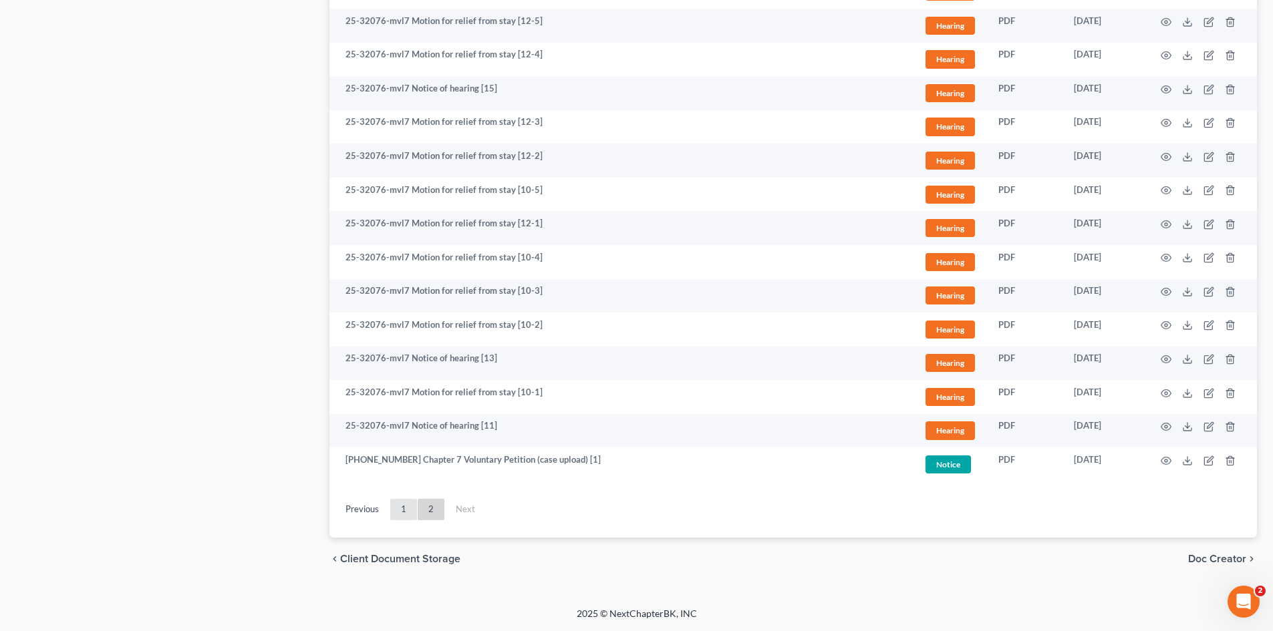
click at [398, 509] on link "1" at bounding box center [403, 509] width 27 height 21
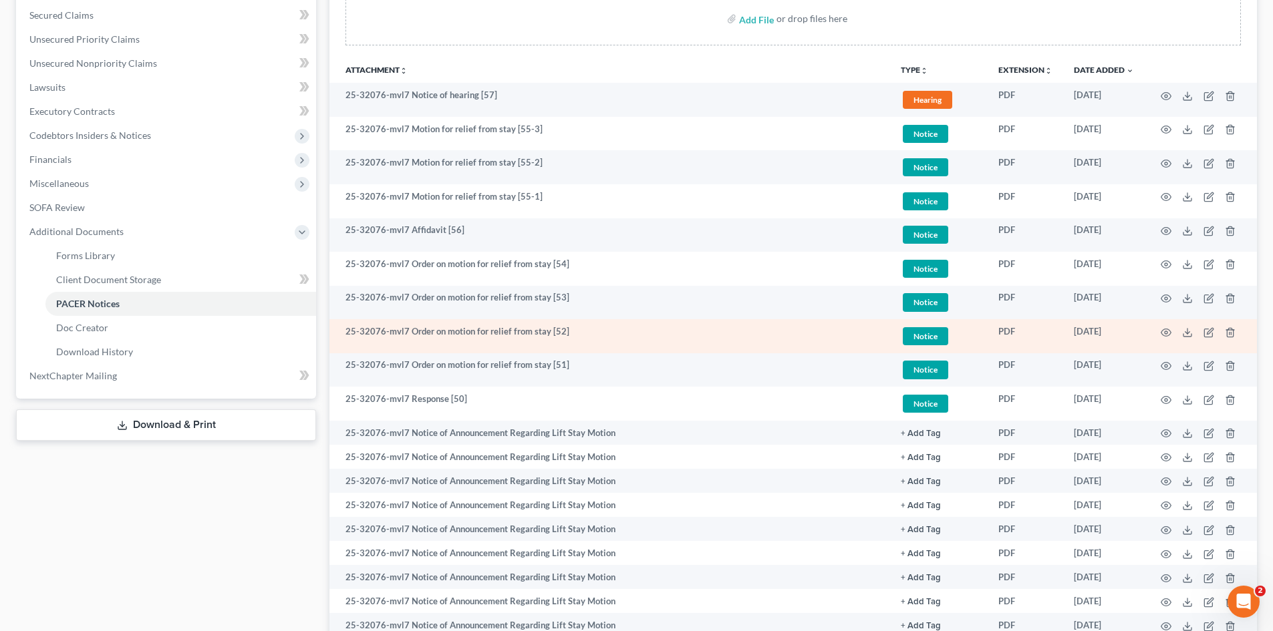
scroll to position [269, 0]
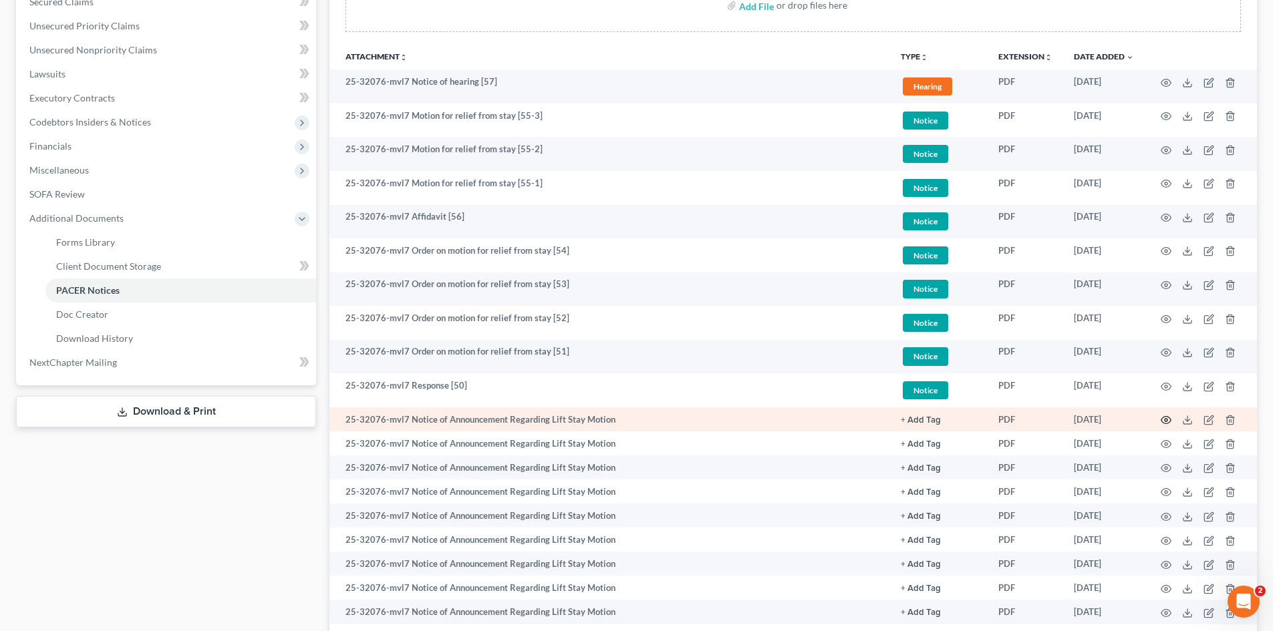
click at [1163, 418] on icon "button" at bounding box center [1166, 420] width 10 height 7
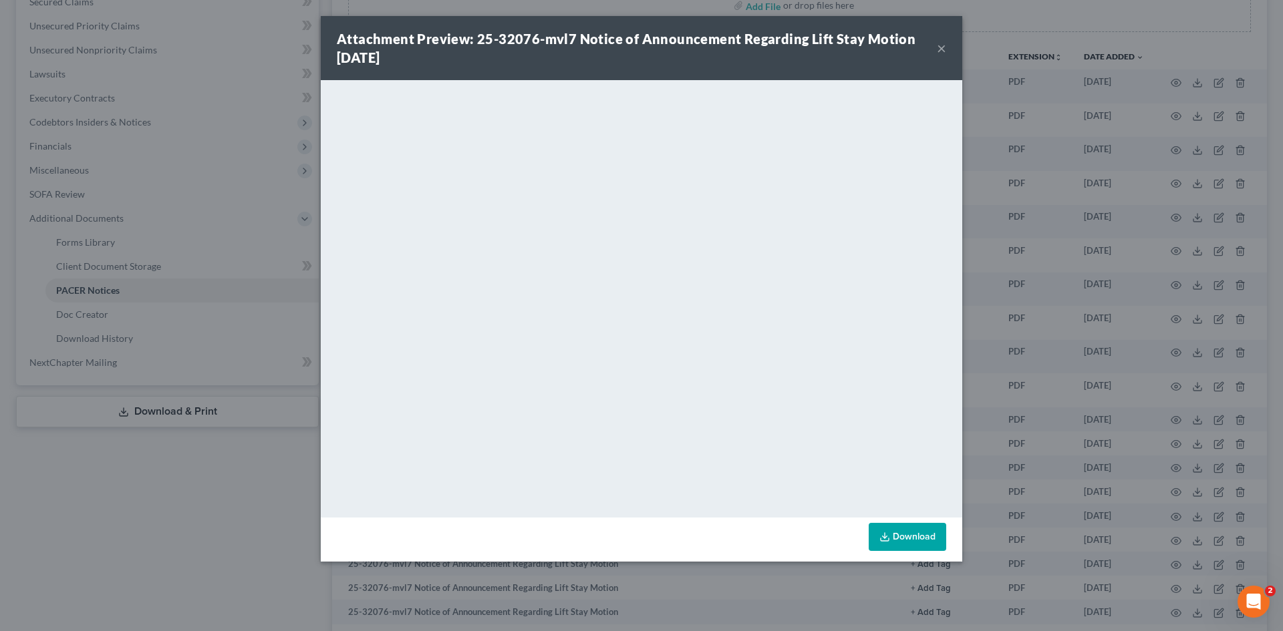
click at [940, 49] on button "×" at bounding box center [941, 48] width 9 height 16
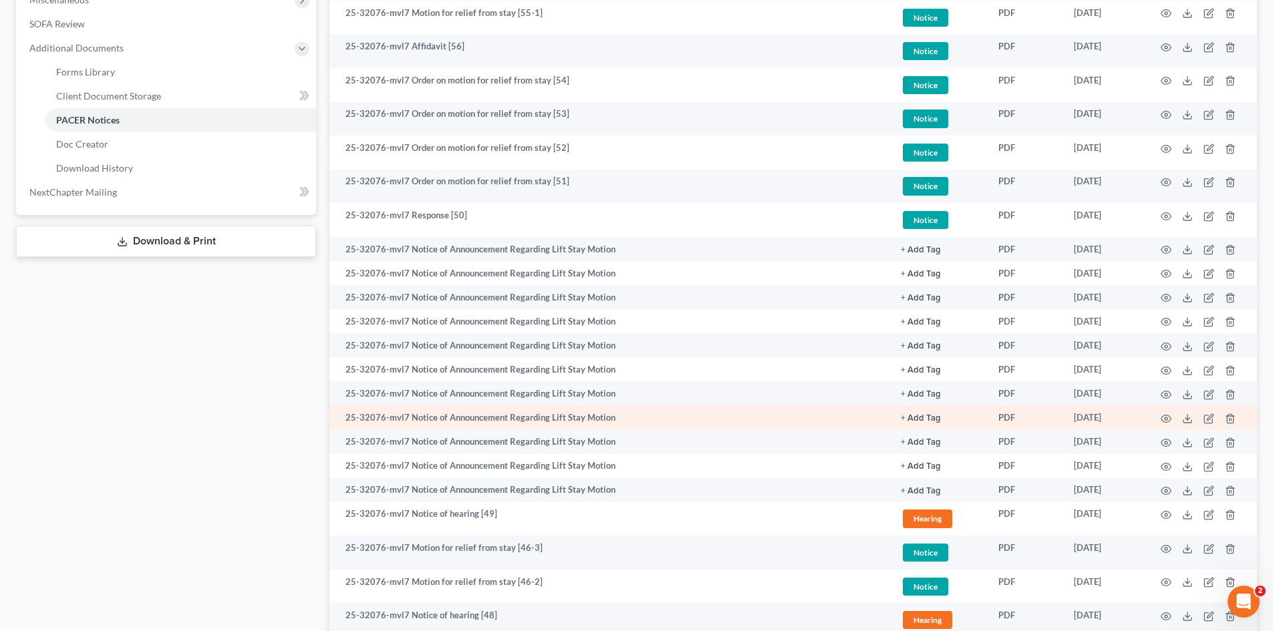
scroll to position [470, 0]
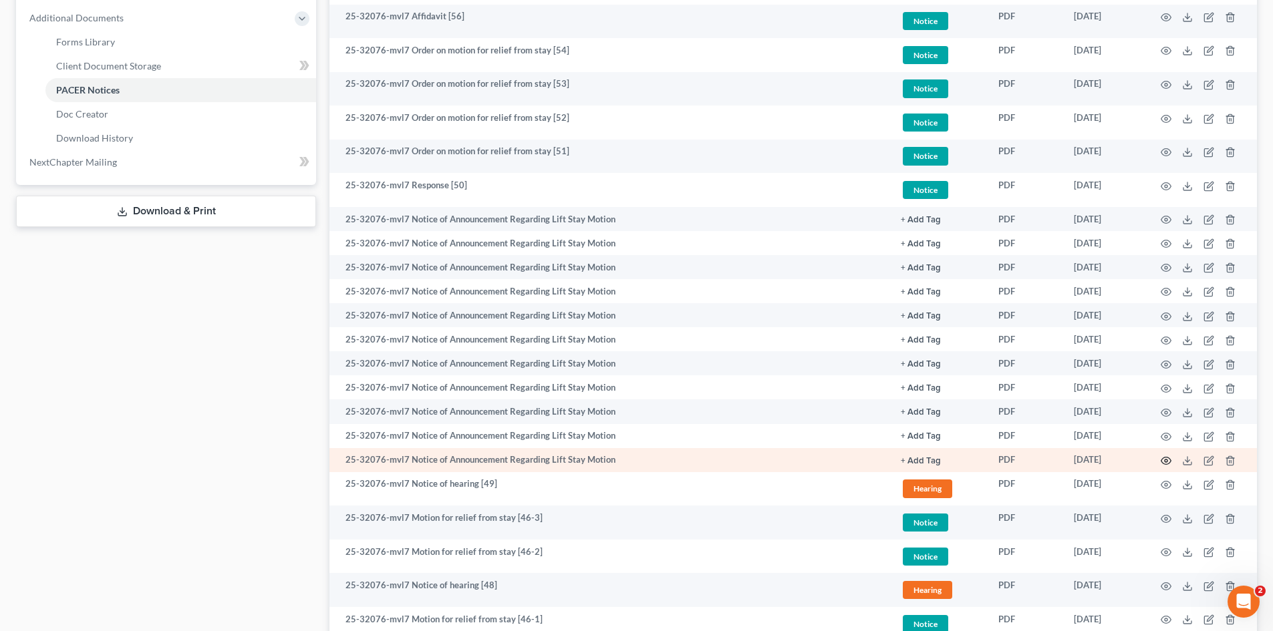
click at [1162, 460] on icon "button" at bounding box center [1166, 461] width 10 height 7
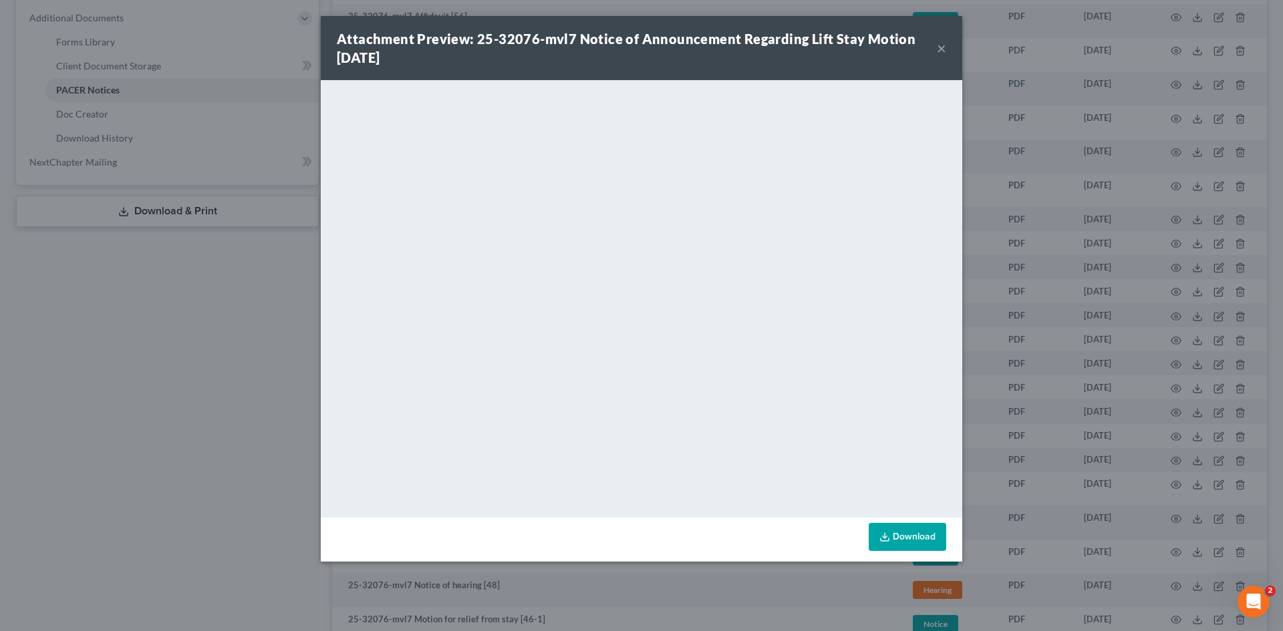
click at [942, 49] on button "×" at bounding box center [941, 48] width 9 height 16
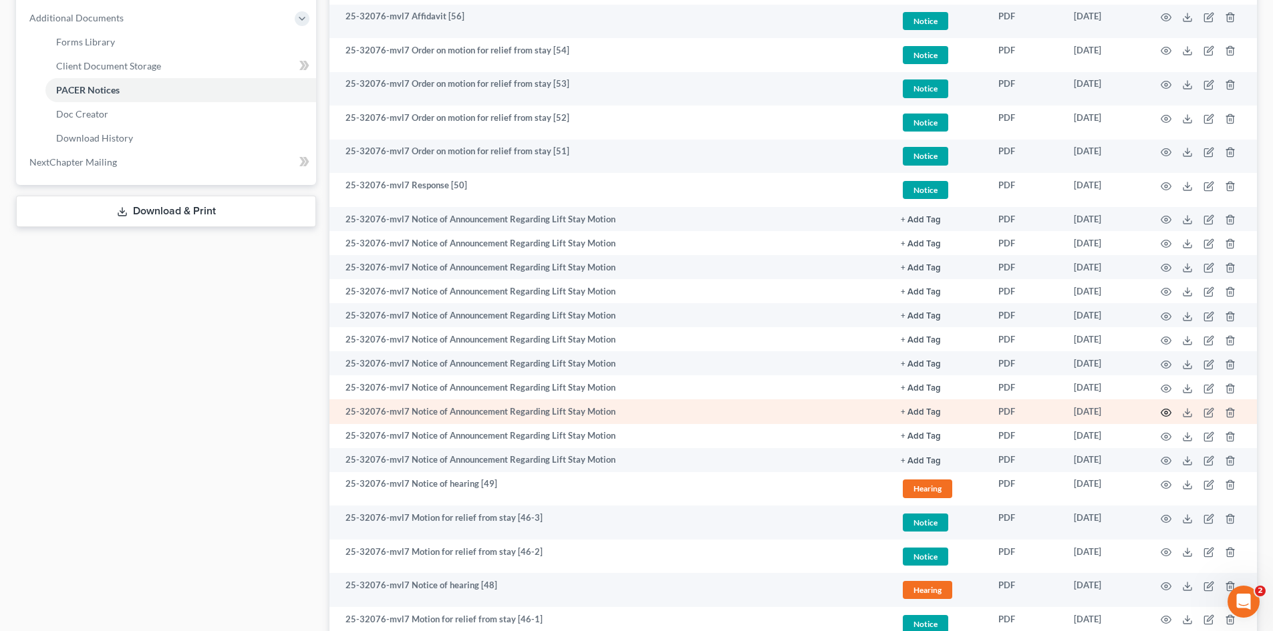
click at [1165, 412] on circle "button" at bounding box center [1166, 413] width 3 height 3
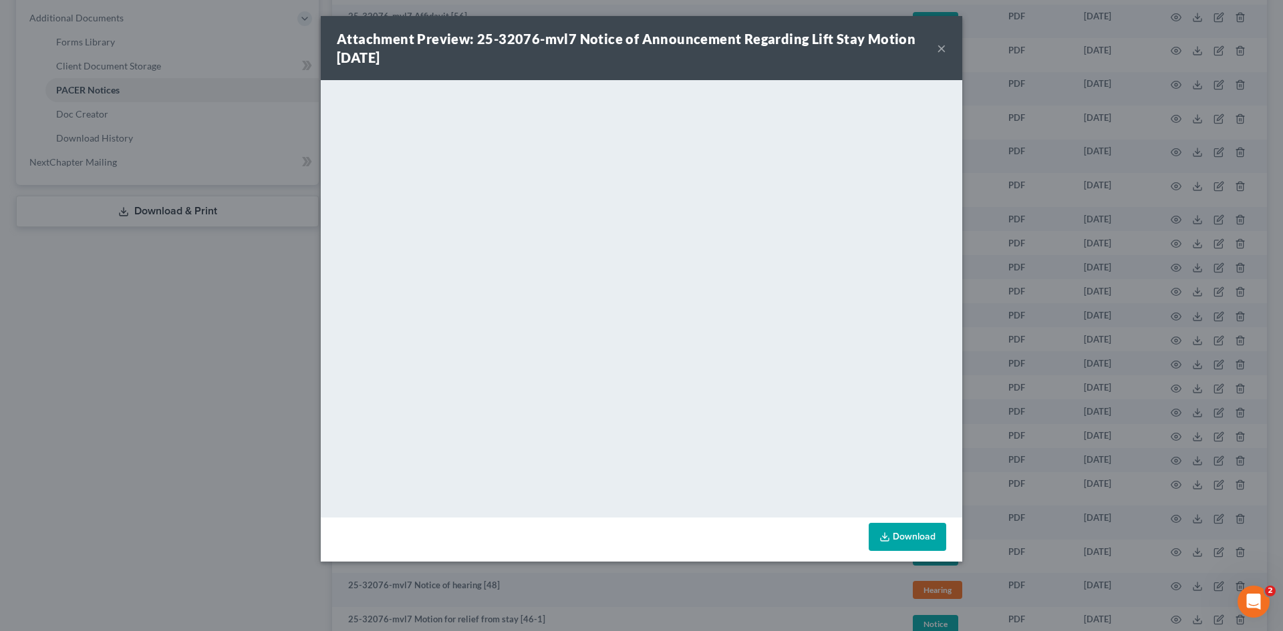
click at [937, 48] on button "×" at bounding box center [941, 48] width 9 height 16
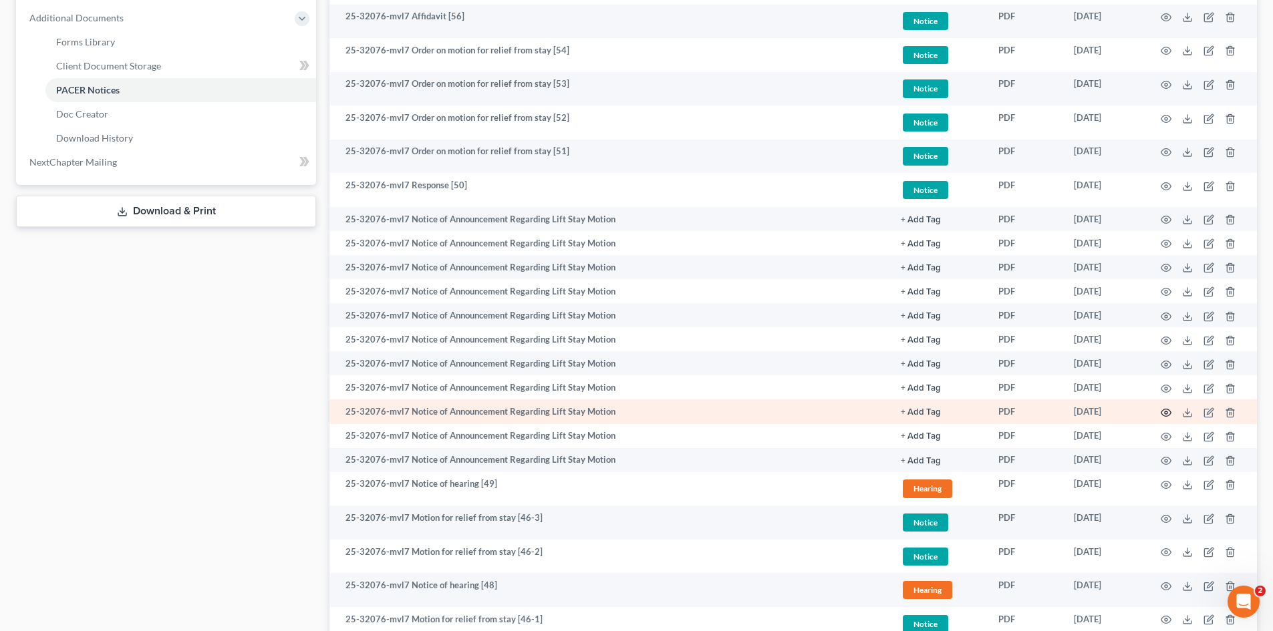
click at [1168, 413] on icon "button" at bounding box center [1166, 413] width 11 height 11
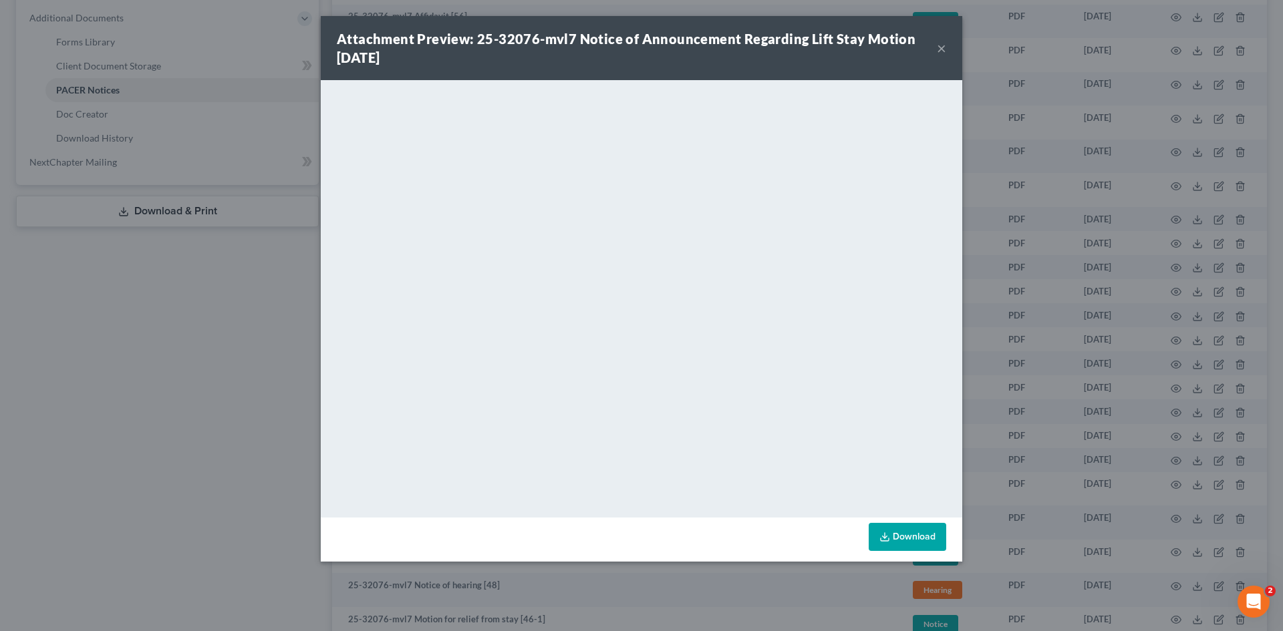
click at [946, 49] on div "Attachment Preview: 25-32076-mvl7 Notice of Announcement Regarding Lift Stay Mo…" at bounding box center [642, 48] width 642 height 64
click at [943, 46] on button "×" at bounding box center [941, 48] width 9 height 16
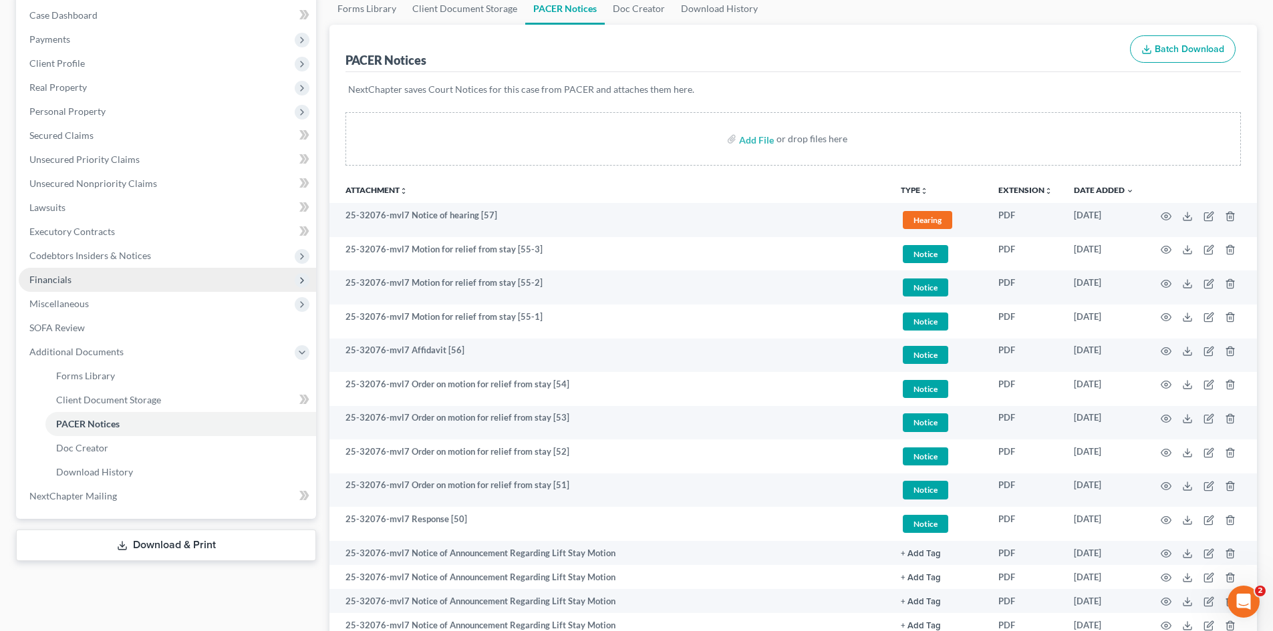
scroll to position [0, 0]
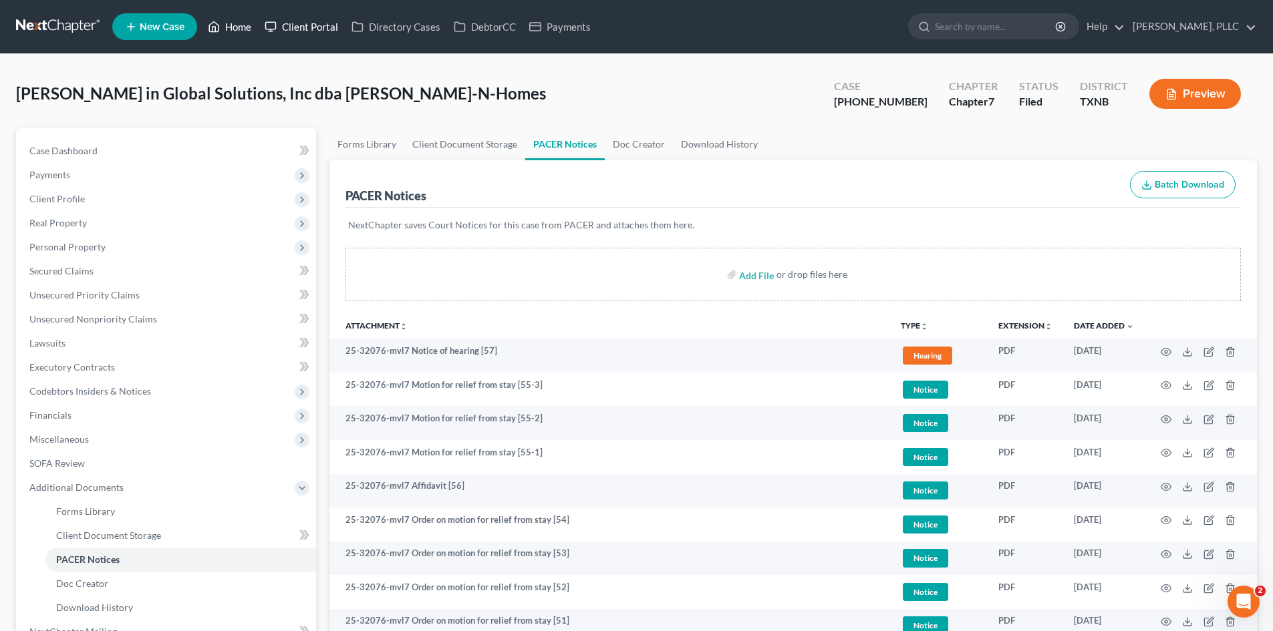
drag, startPoint x: 243, startPoint y: 27, endPoint x: 296, endPoint y: 27, distance: 53.5
click at [243, 27] on link "Home" at bounding box center [229, 27] width 57 height 24
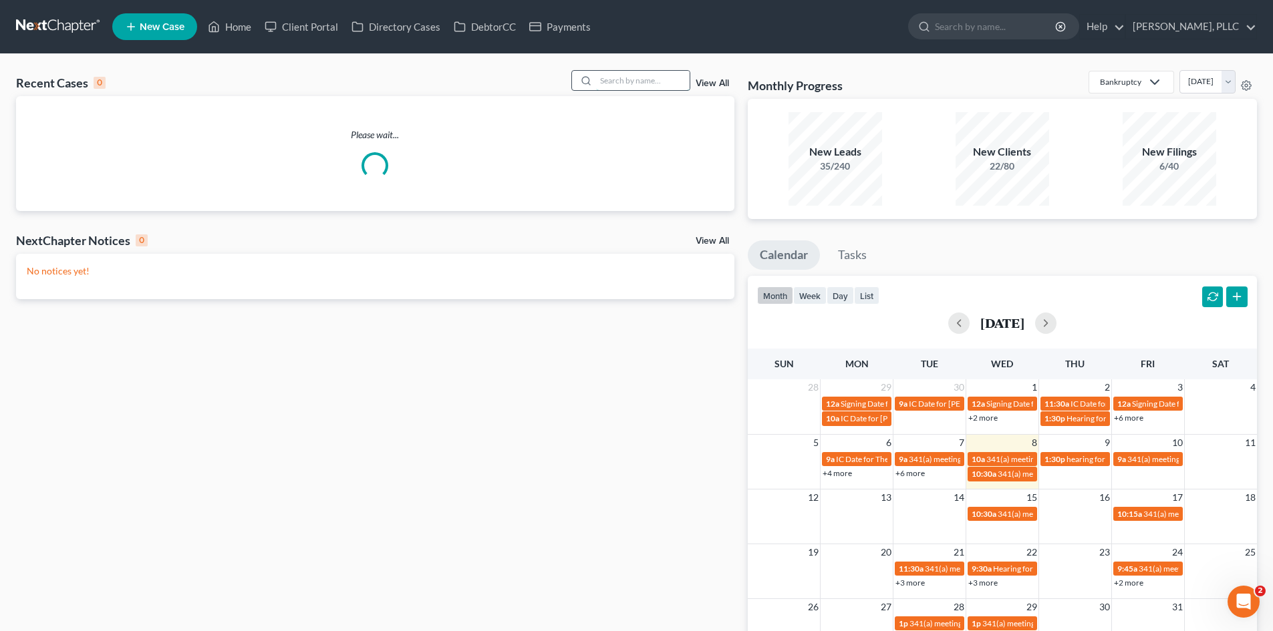
click at [611, 89] on input "search" at bounding box center [643, 80] width 94 height 19
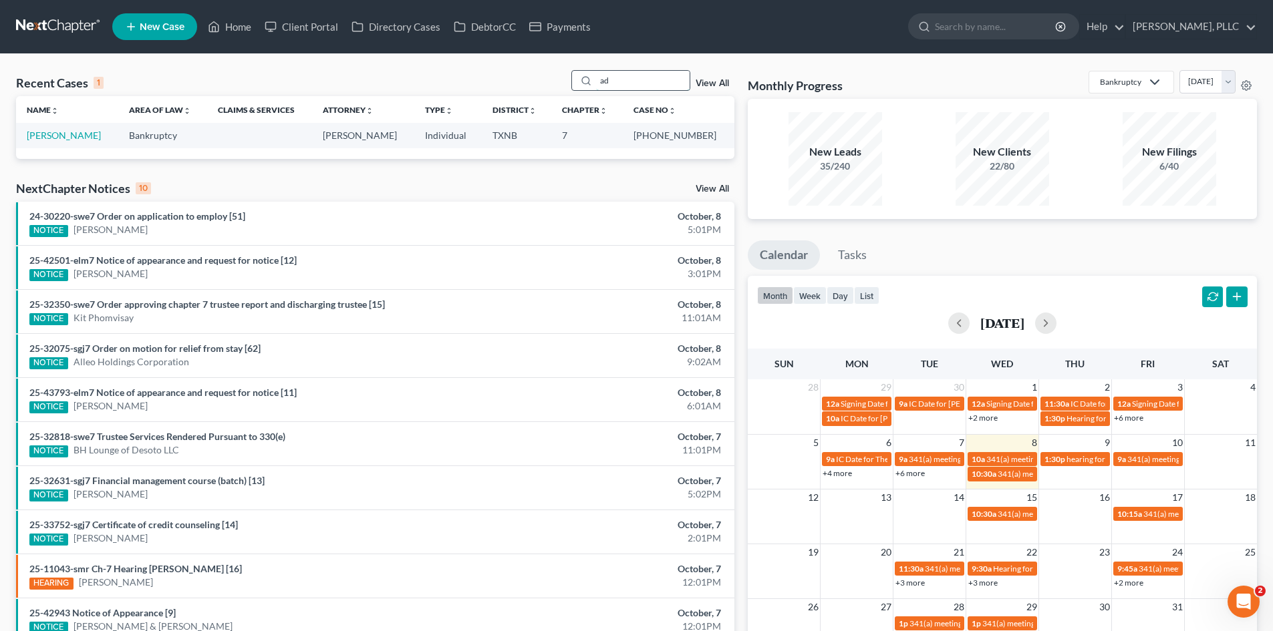
type input "a"
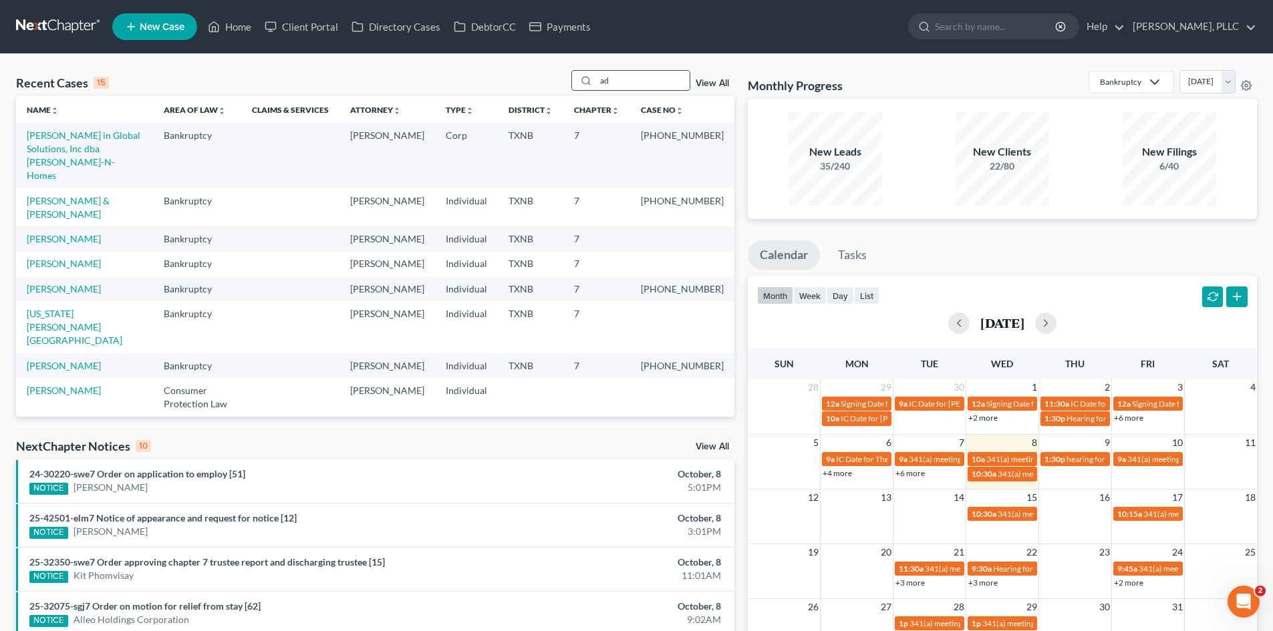
type input "a"
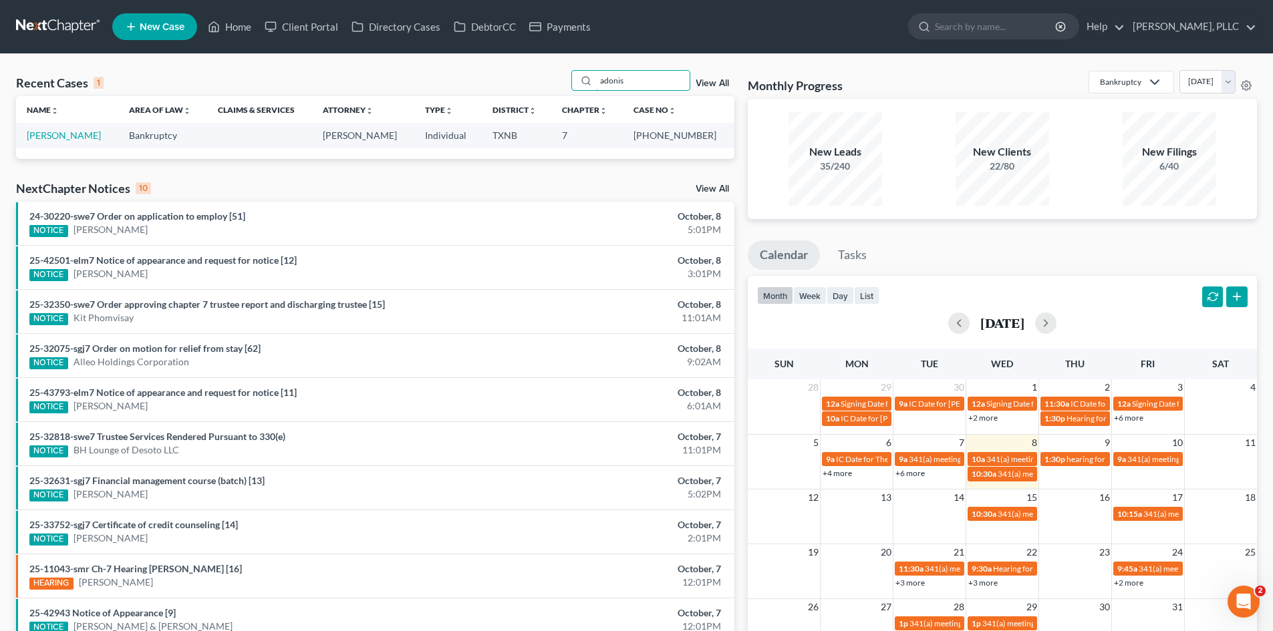
drag, startPoint x: 648, startPoint y: 72, endPoint x: 563, endPoint y: 72, distance: 84.9
click at [563, 72] on div "Recent Cases 1 adonis View All" at bounding box center [375, 83] width 718 height 26
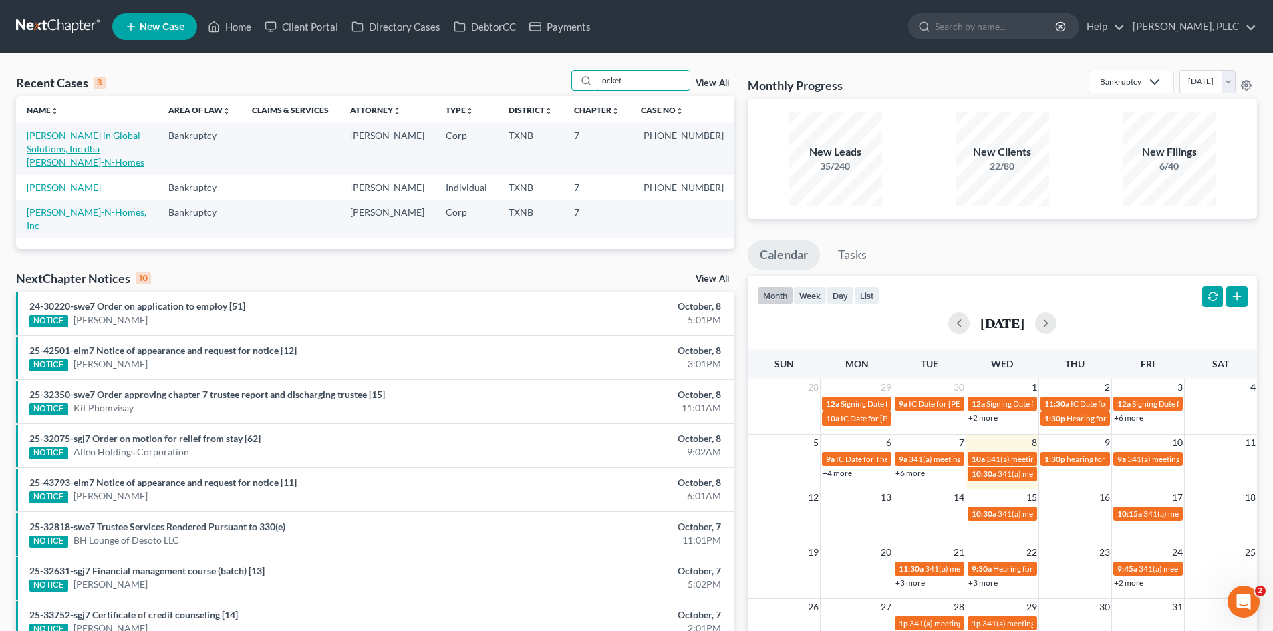
type input "locket"
click at [94, 138] on link "[PERSON_NAME] in Global Solutions, Inc dba [PERSON_NAME]-N-Homes" at bounding box center [86, 149] width 118 height 38
select select "1"
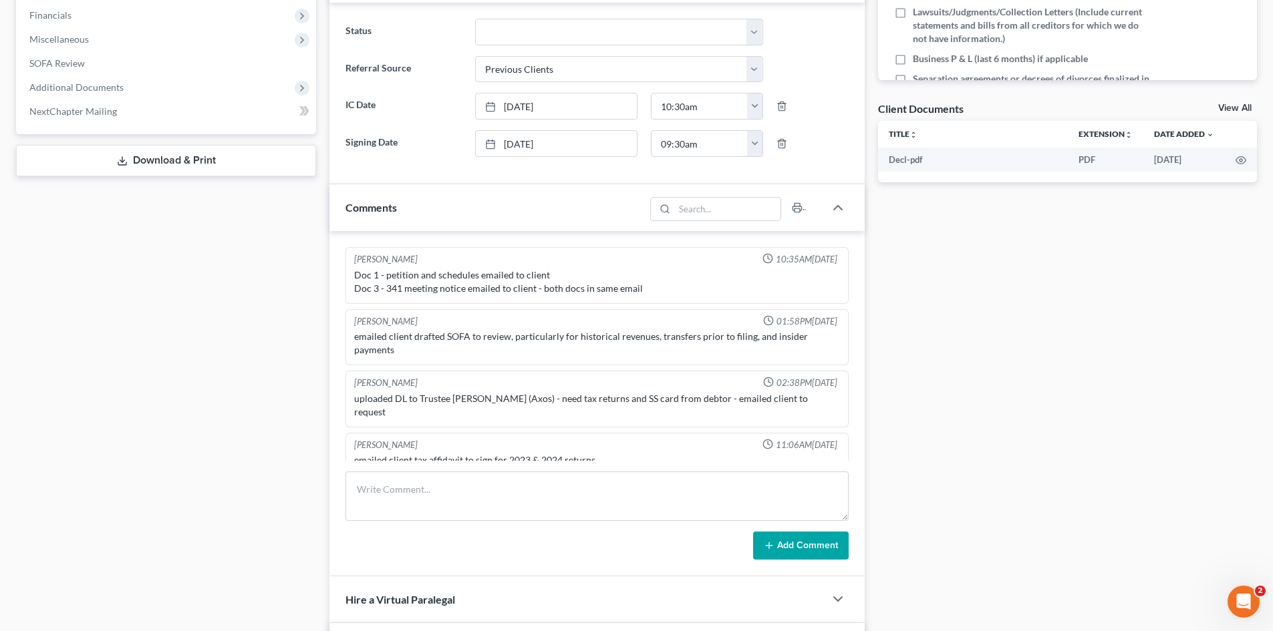
scroll to position [1071, 0]
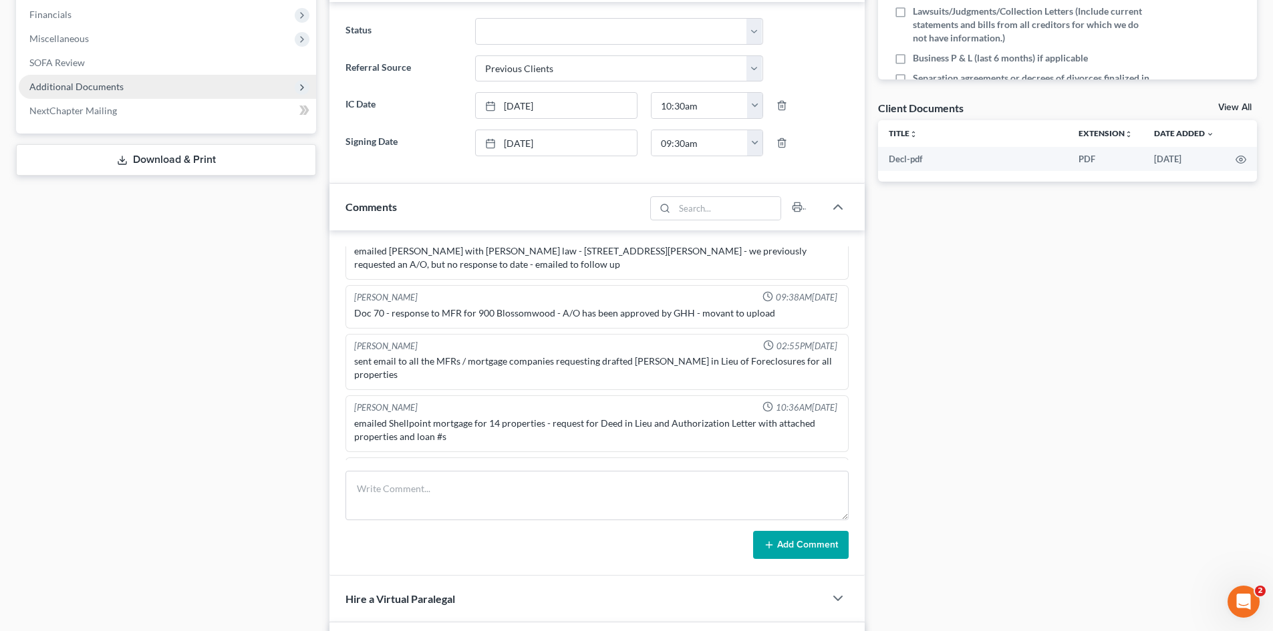
click at [200, 80] on span "Additional Documents" at bounding box center [167, 87] width 297 height 24
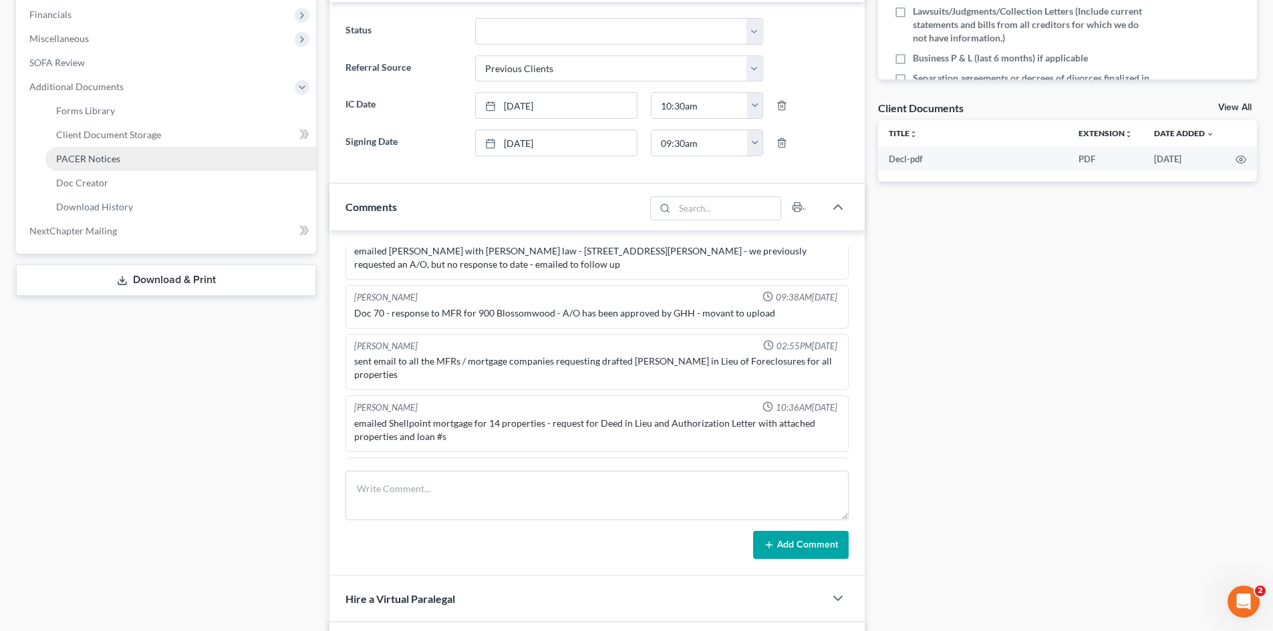
click at [186, 158] on link "PACER Notices" at bounding box center [180, 159] width 271 height 24
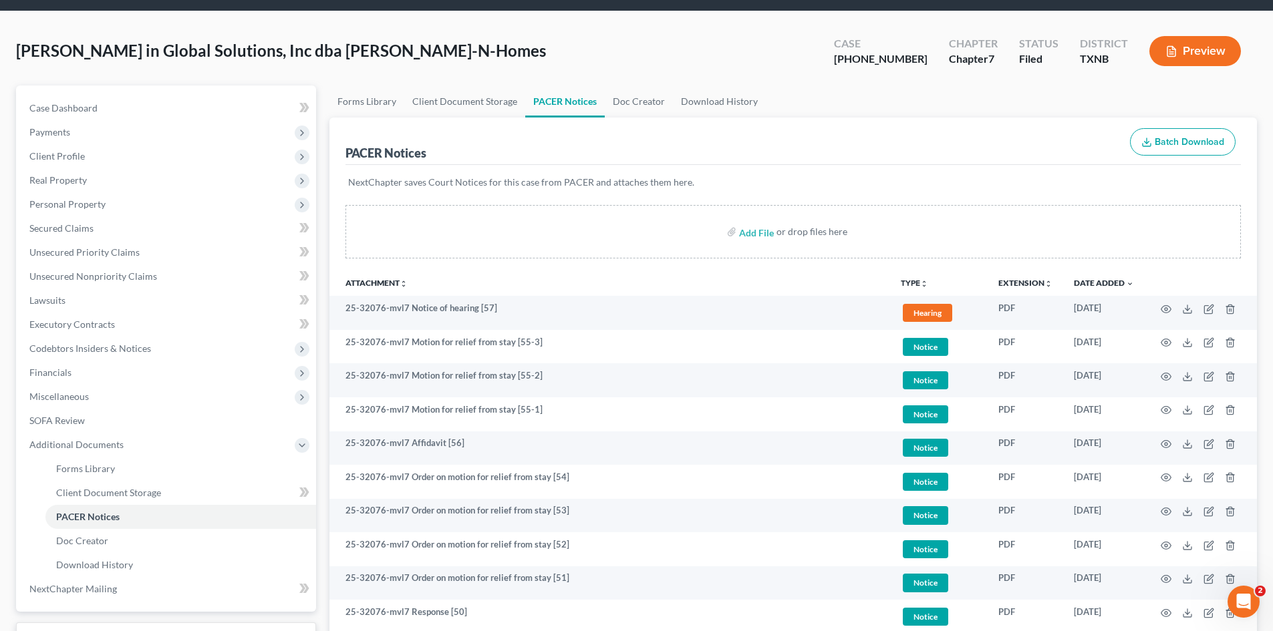
scroll to position [200, 0]
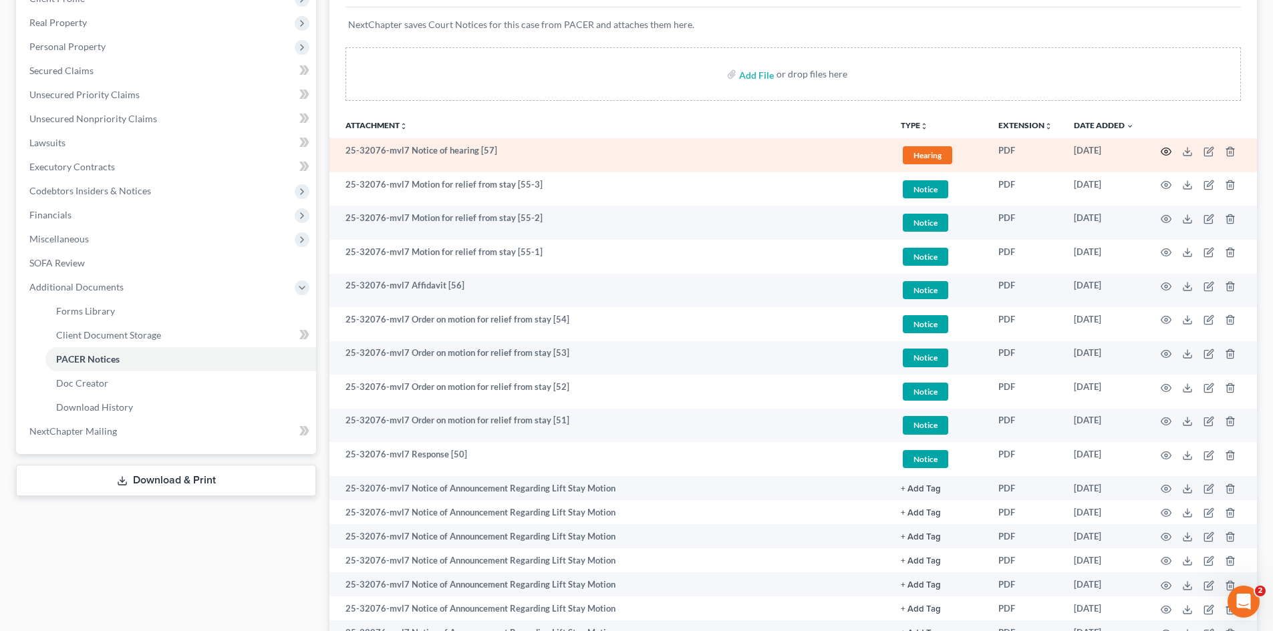
click at [1171, 150] on icon "button" at bounding box center [1166, 151] width 11 height 11
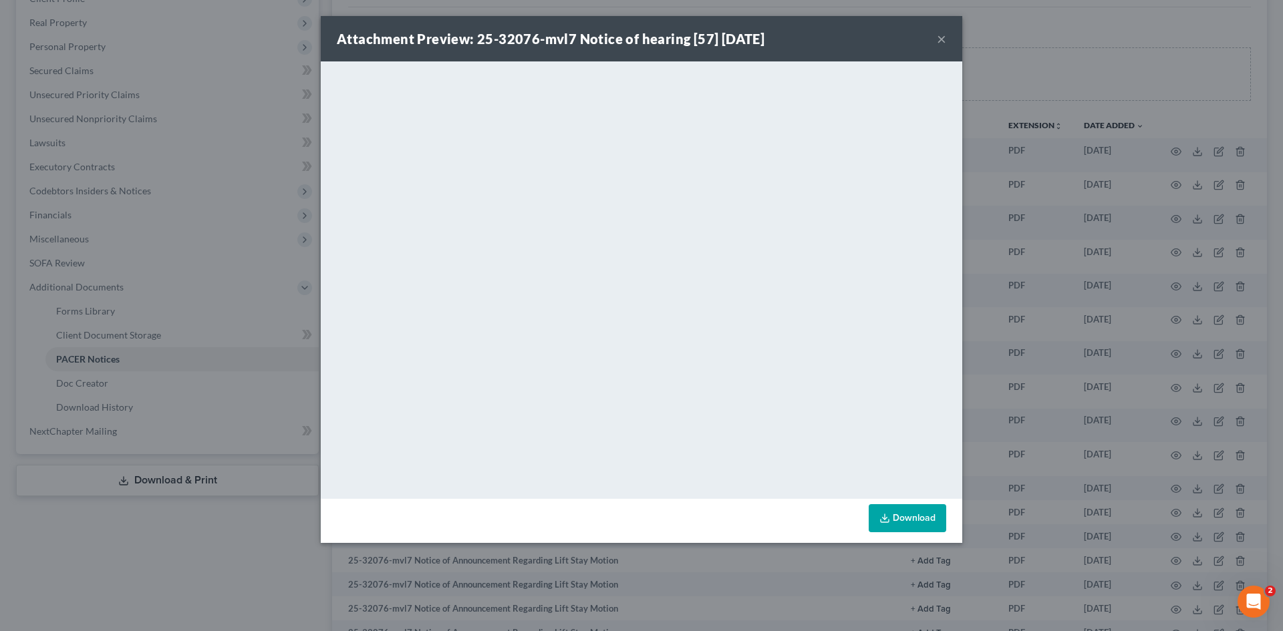
click at [943, 41] on button "×" at bounding box center [941, 39] width 9 height 16
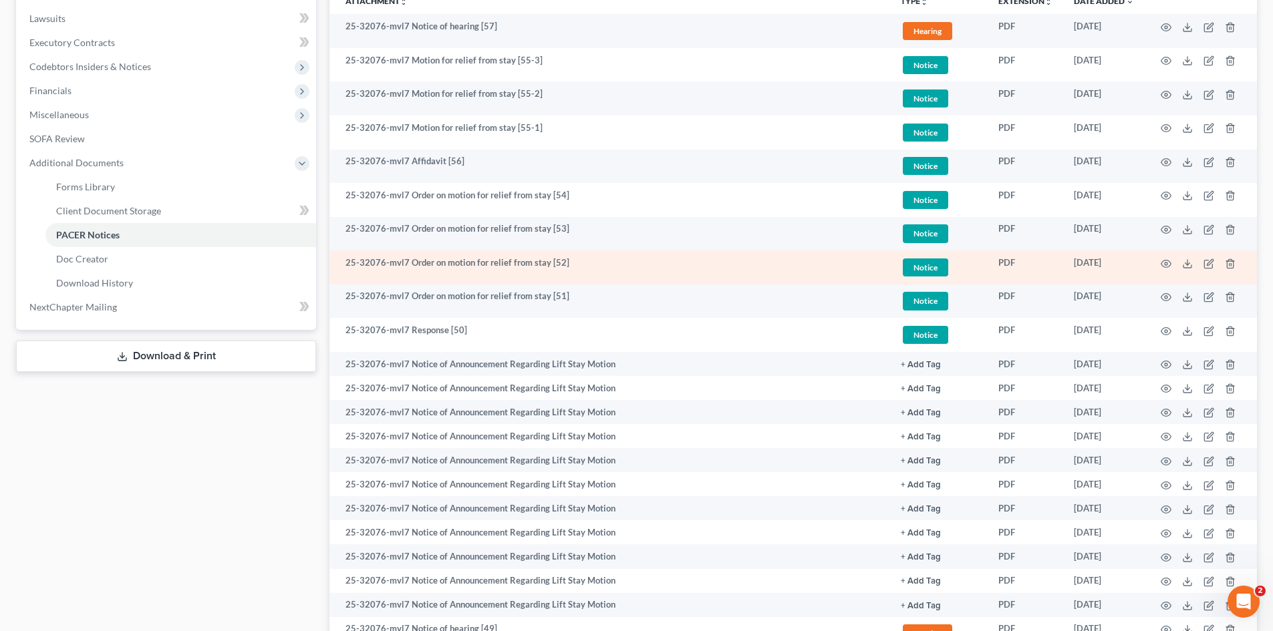
scroll to position [334, 0]
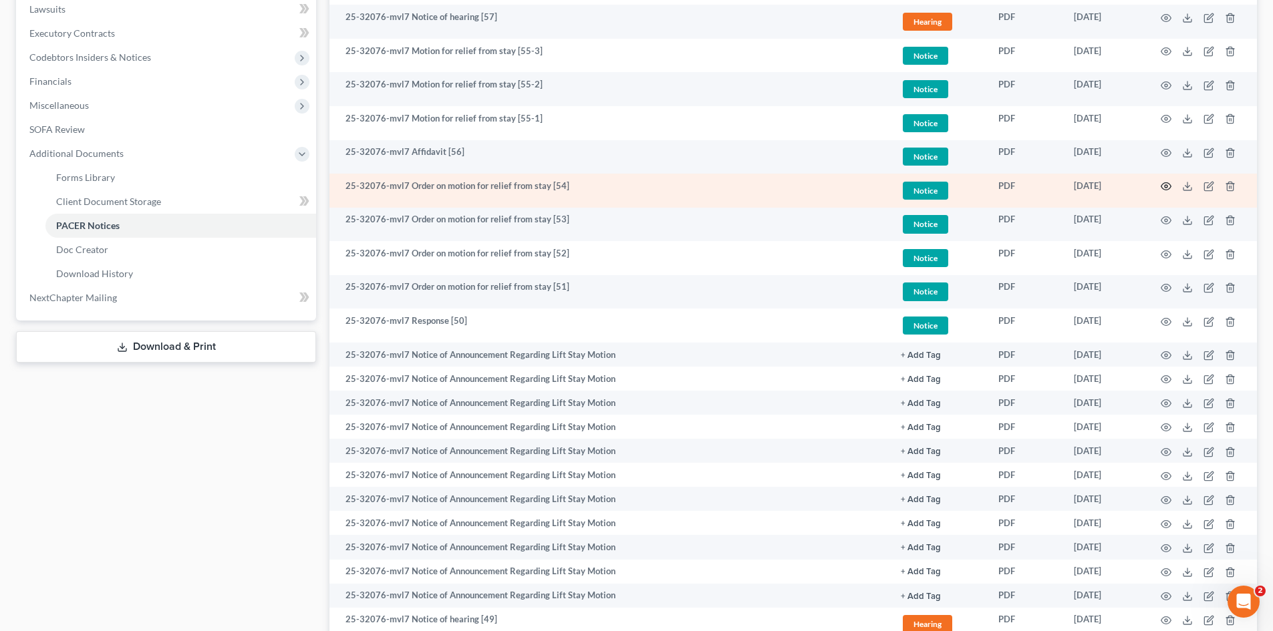
click at [1165, 184] on icon "button" at bounding box center [1166, 186] width 11 height 11
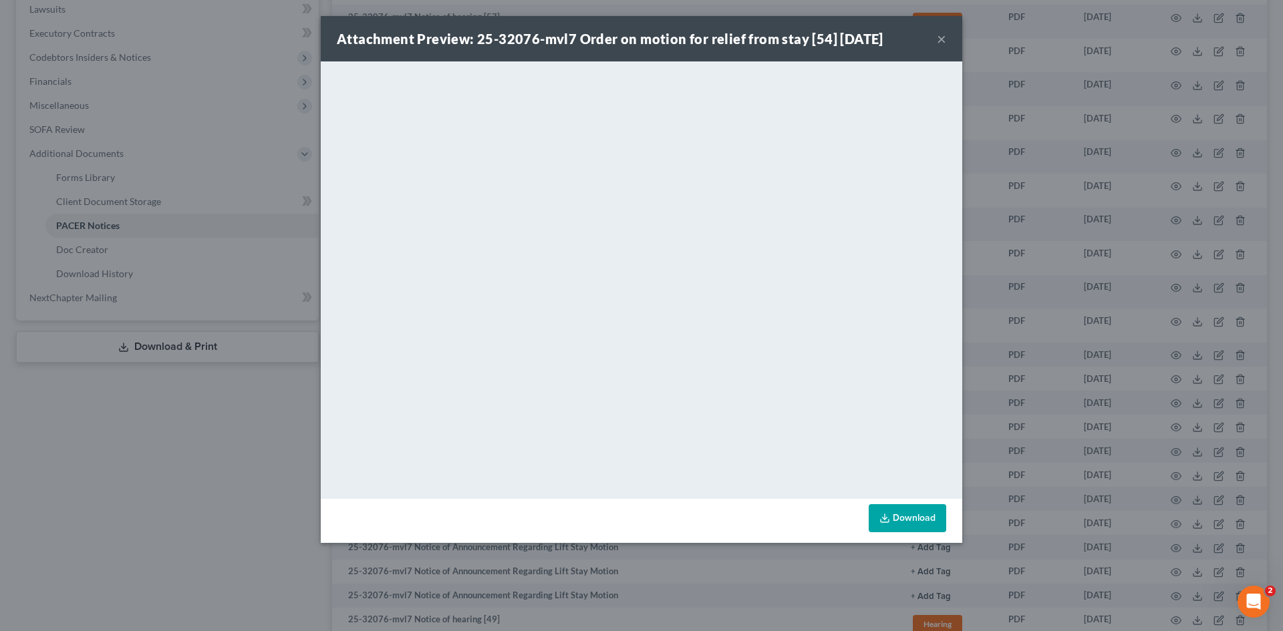
click at [944, 39] on button "×" at bounding box center [941, 39] width 9 height 16
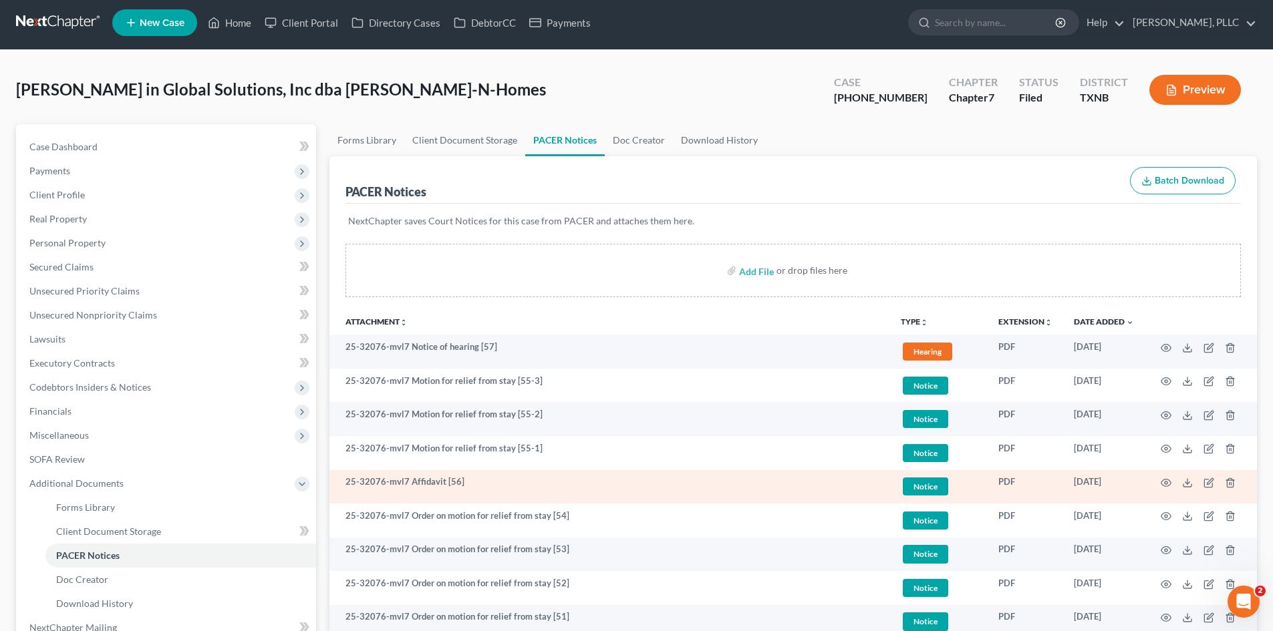
scroll to position [0, 0]
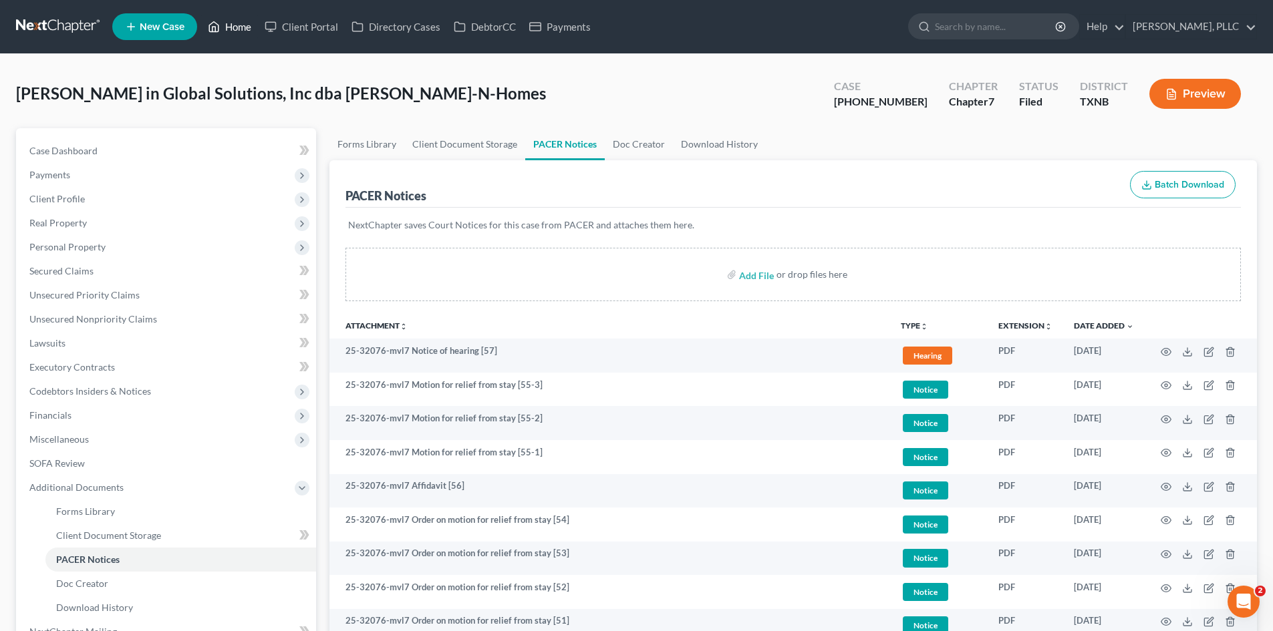
click at [216, 28] on polyline at bounding box center [214, 29] width 3 height 5
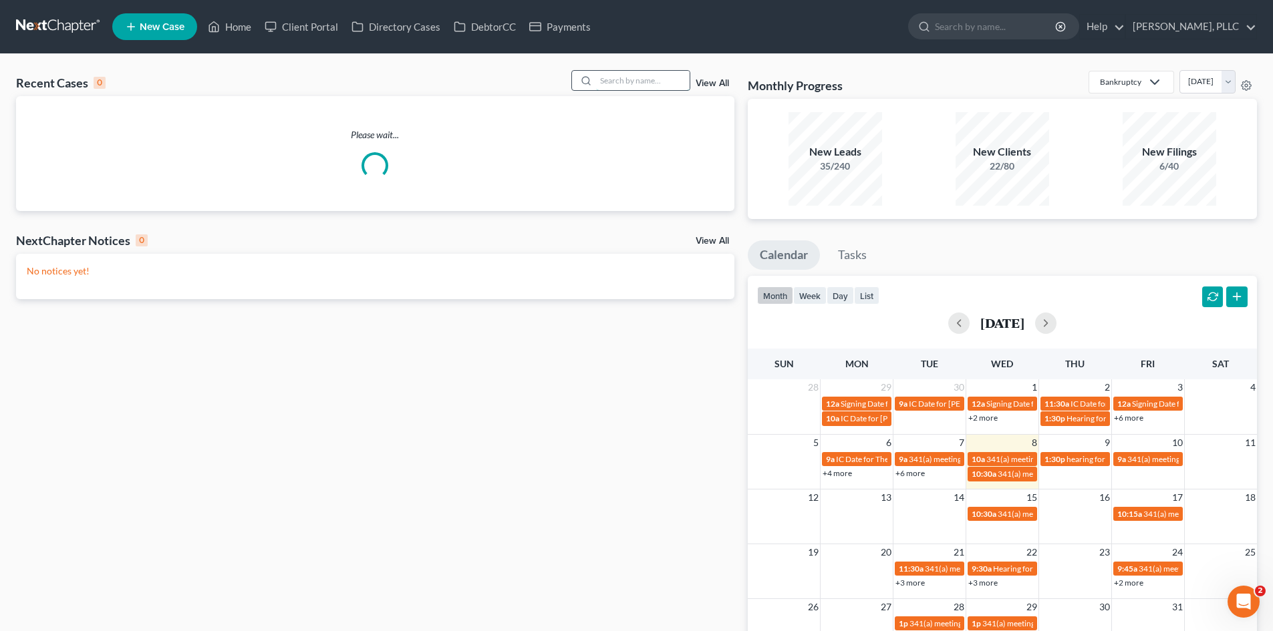
click at [603, 80] on input "search" at bounding box center [643, 80] width 94 height 19
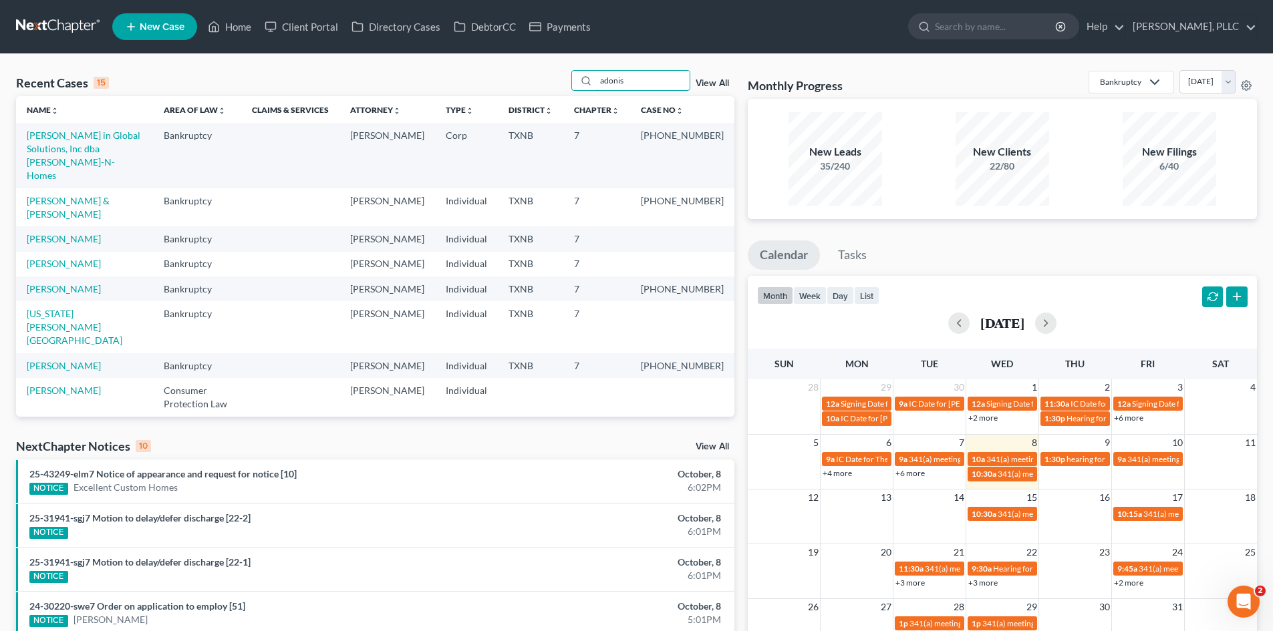
type input "adonis"
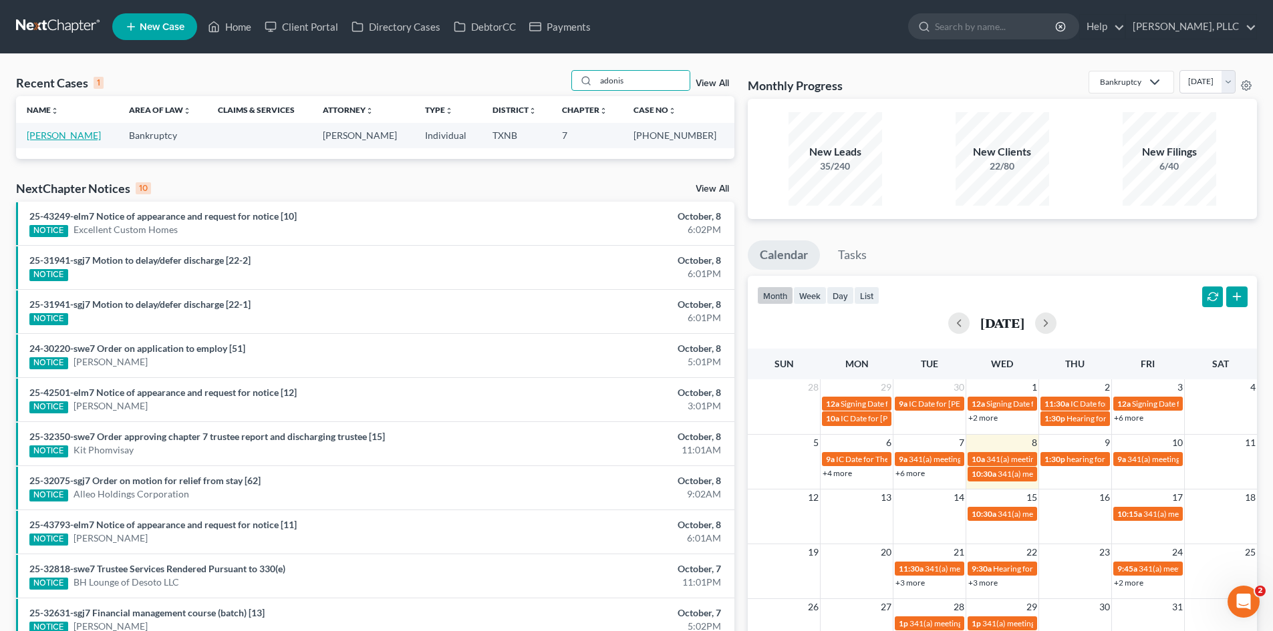
click at [51, 132] on link "[PERSON_NAME]" at bounding box center [64, 135] width 74 height 11
select select "1"
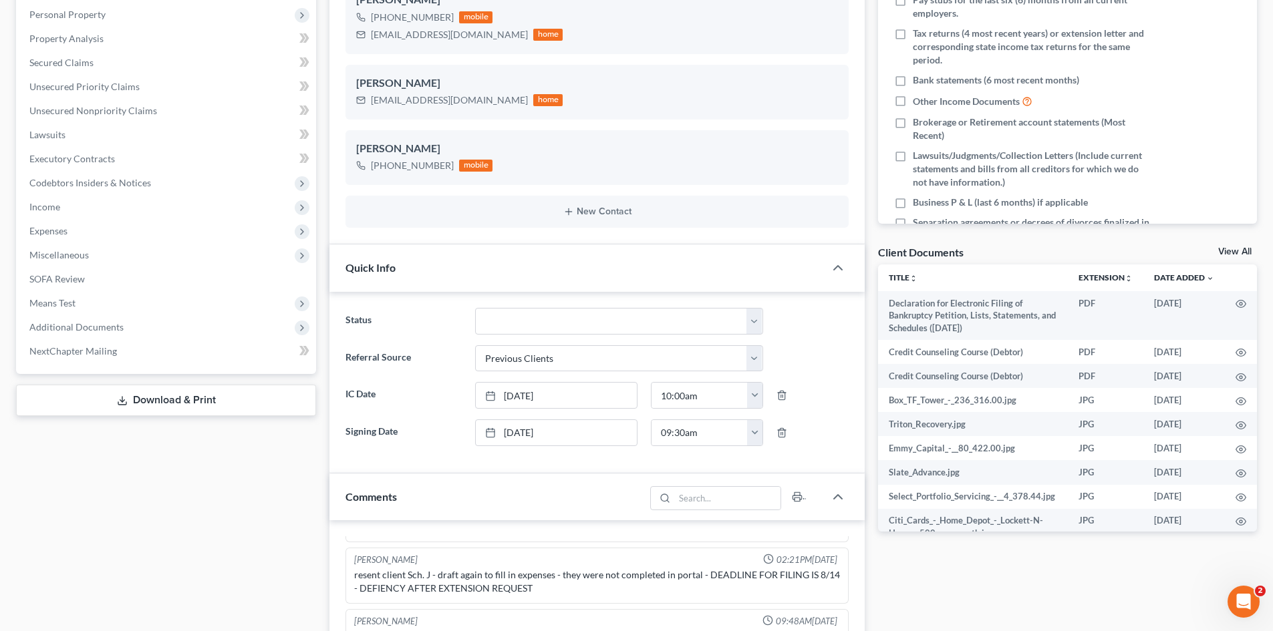
scroll to position [267, 0]
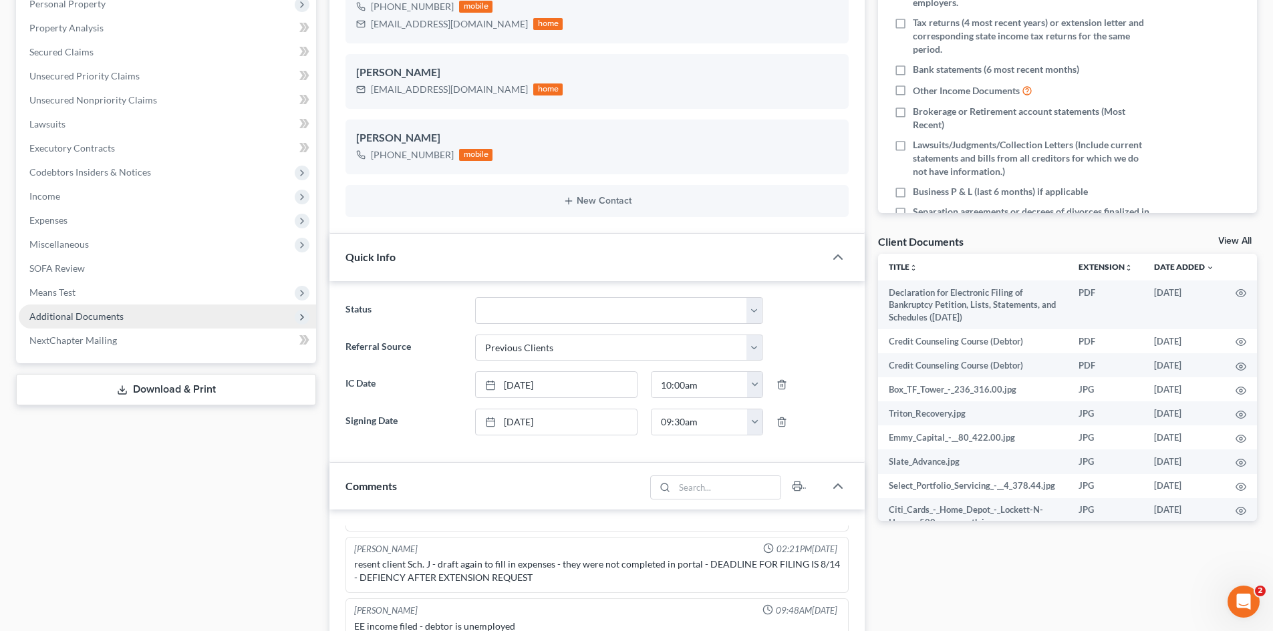
click at [87, 319] on span "Additional Documents" at bounding box center [76, 316] width 94 height 11
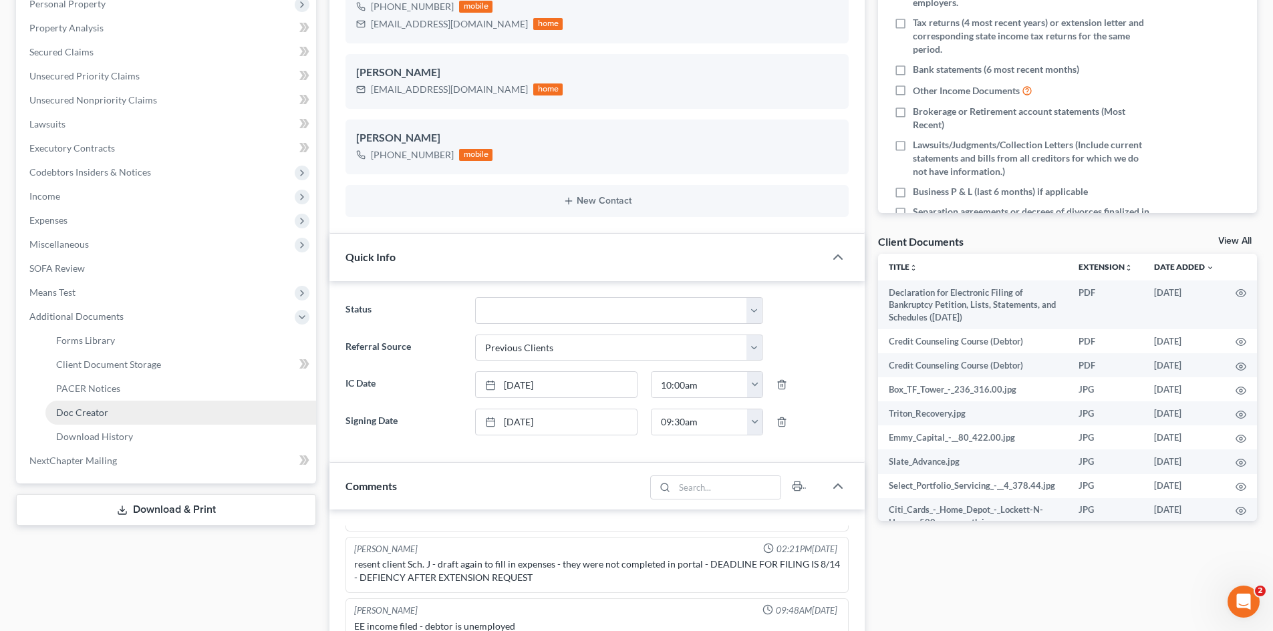
click at [127, 401] on link "Doc Creator" at bounding box center [180, 413] width 271 height 24
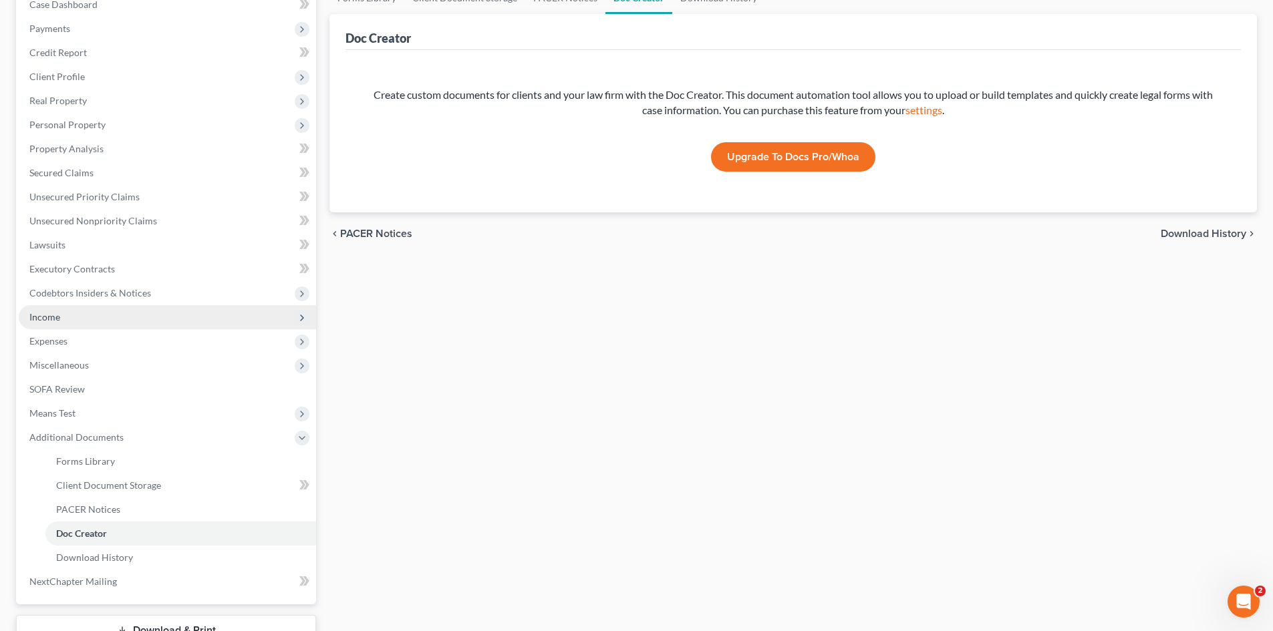
scroll to position [213, 0]
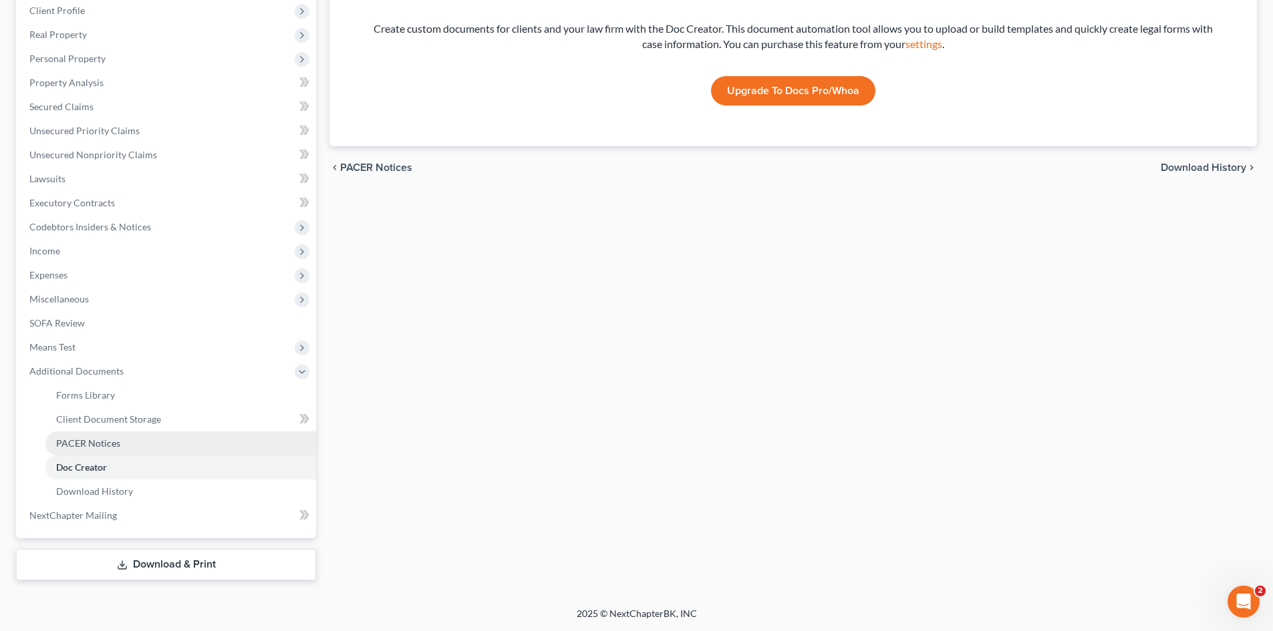
click at [81, 451] on link "PACER Notices" at bounding box center [180, 444] width 271 height 24
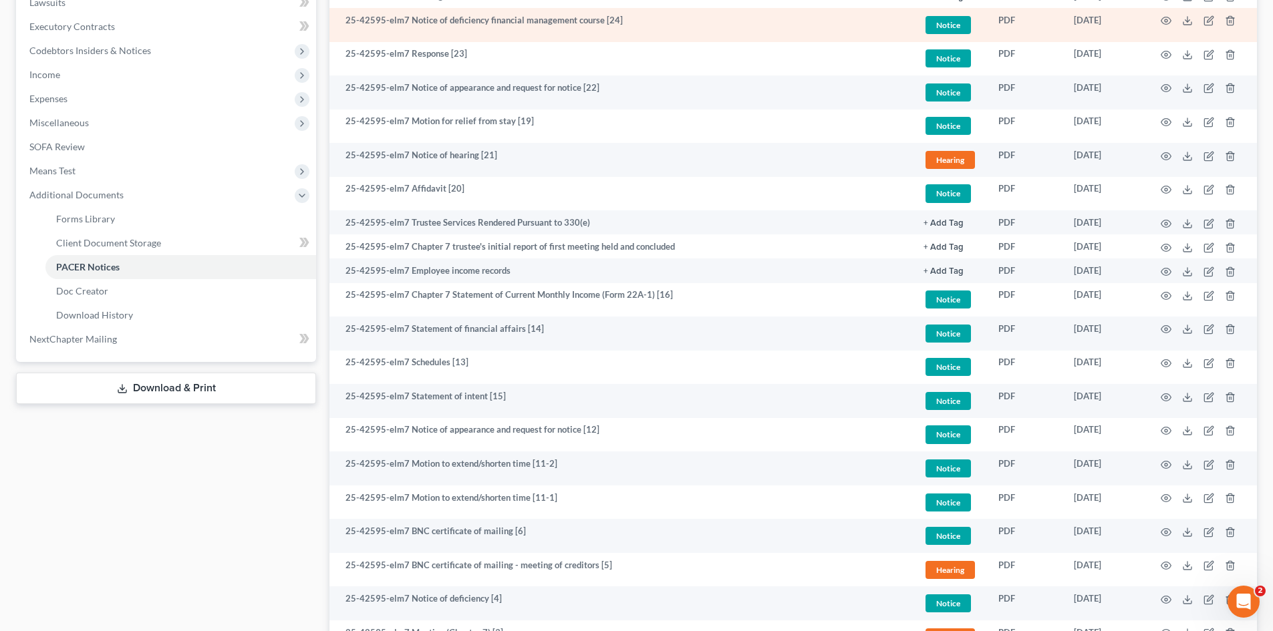
scroll to position [550, 0]
